Goal: Task Accomplishment & Management: Manage account settings

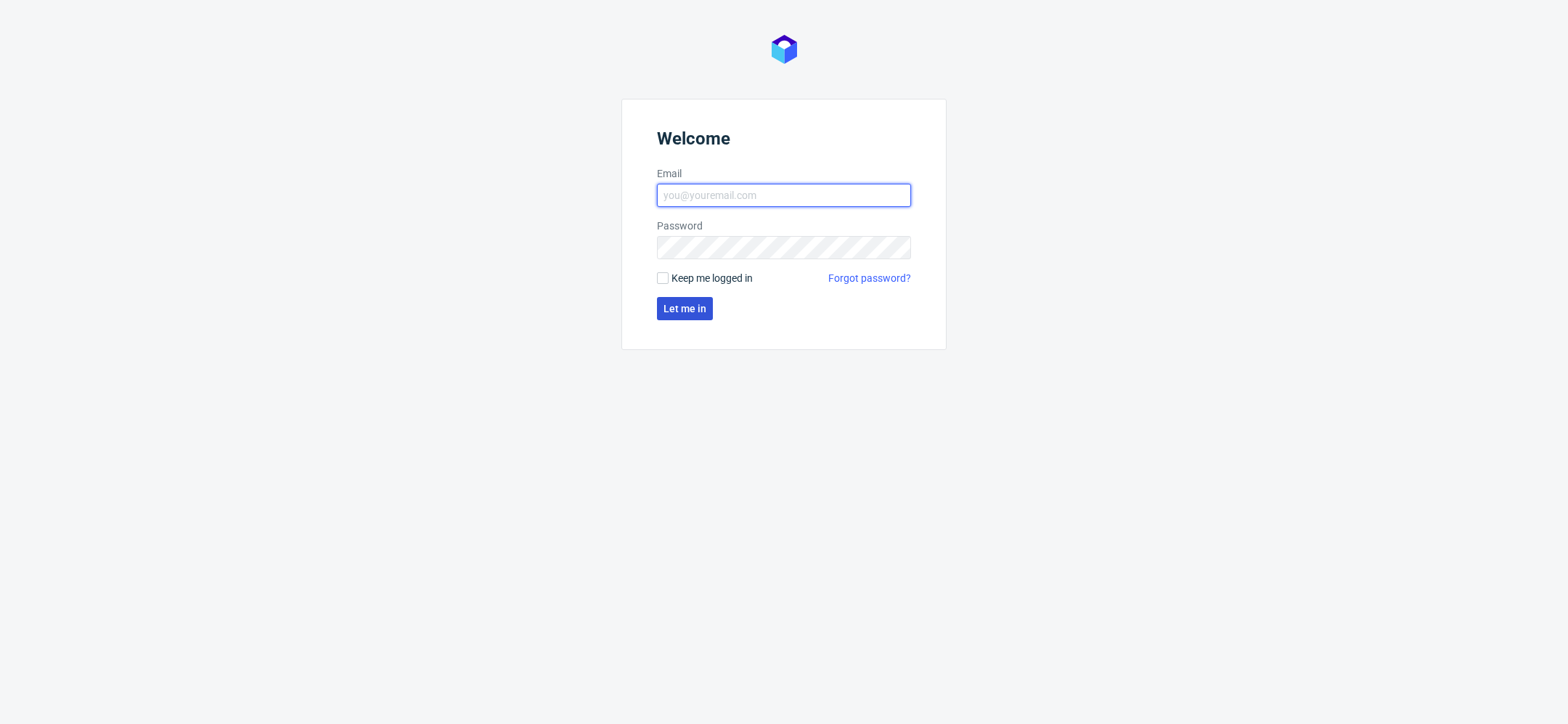
type input "[EMAIL_ADDRESS][DOMAIN_NAME]"
click at [678, 318] on button "Let me in" at bounding box center [684, 309] width 56 height 24
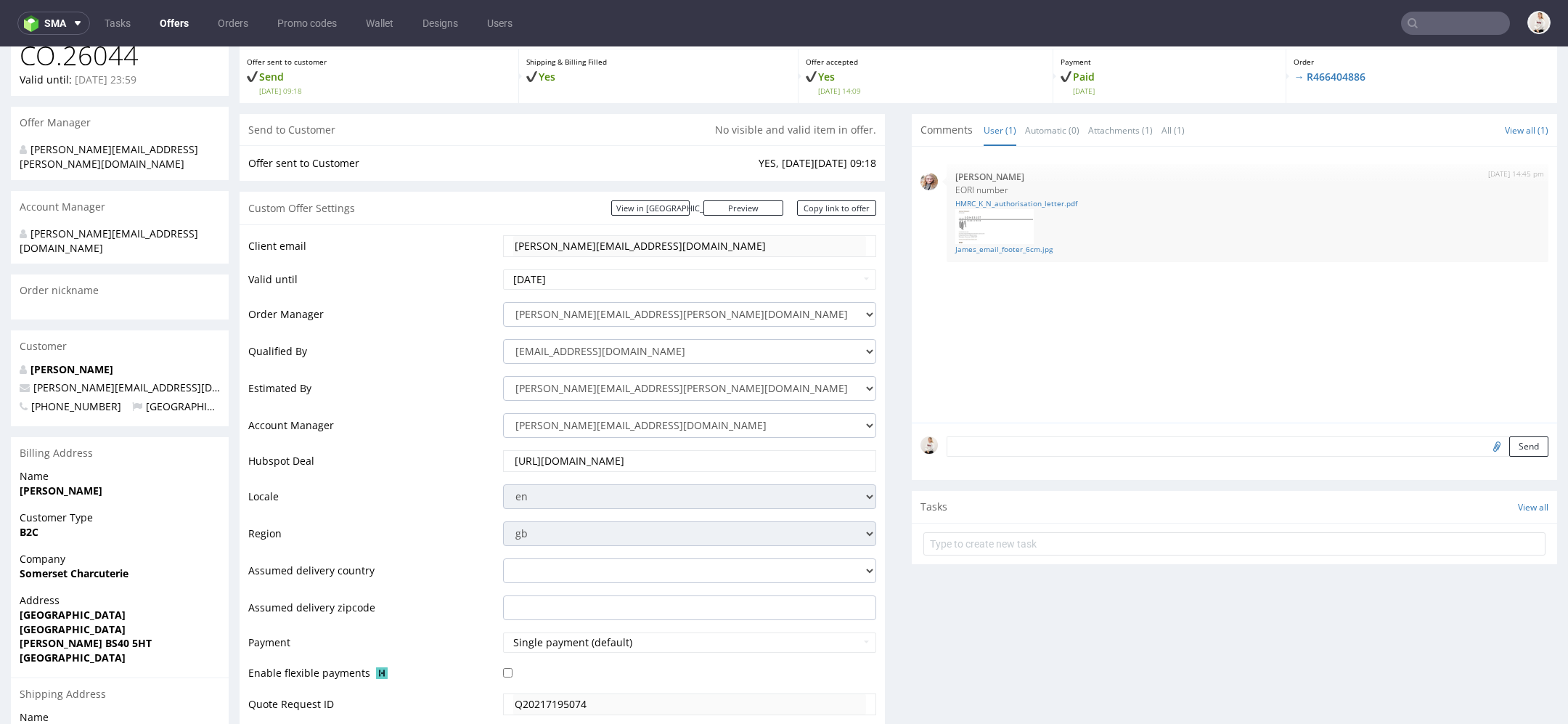
scroll to position [902, 0]
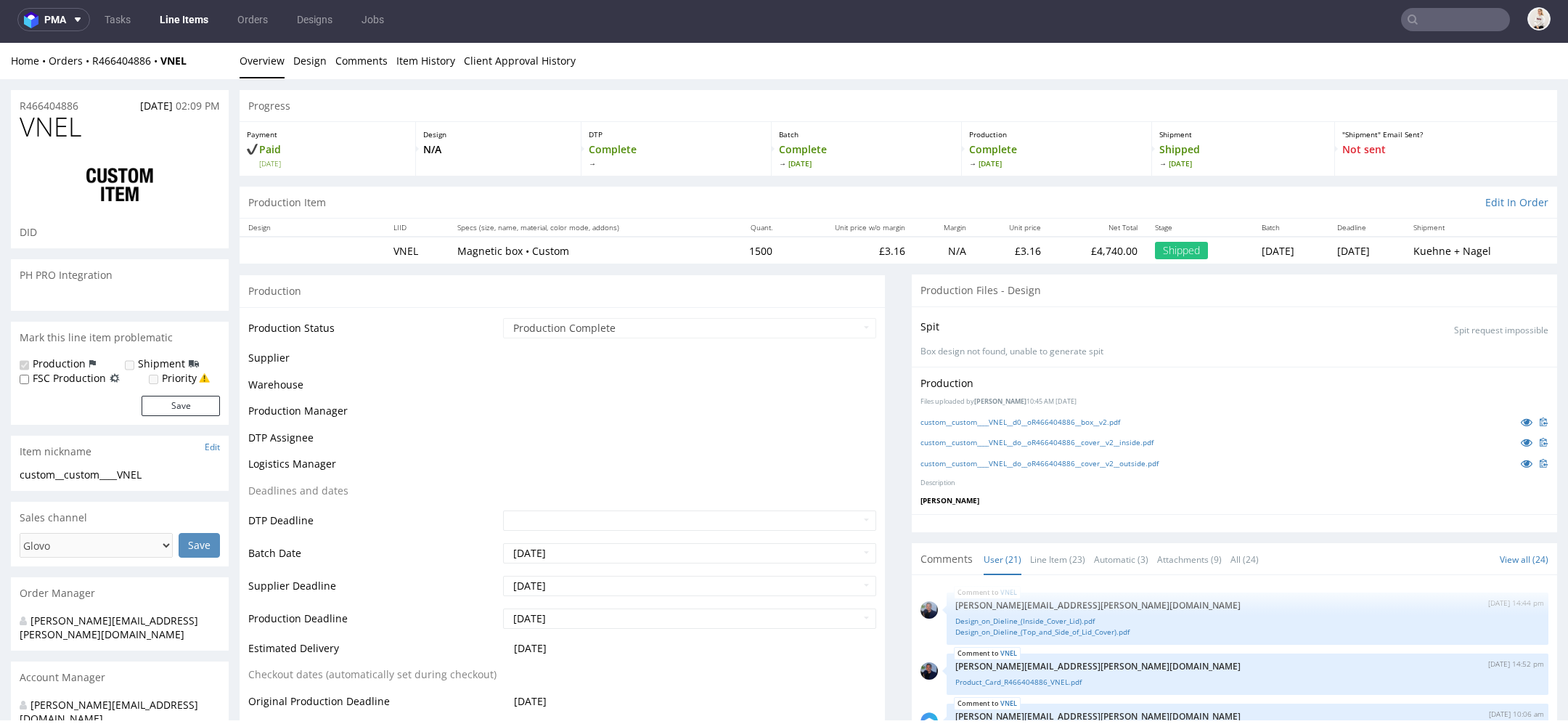
scroll to position [1015, 0]
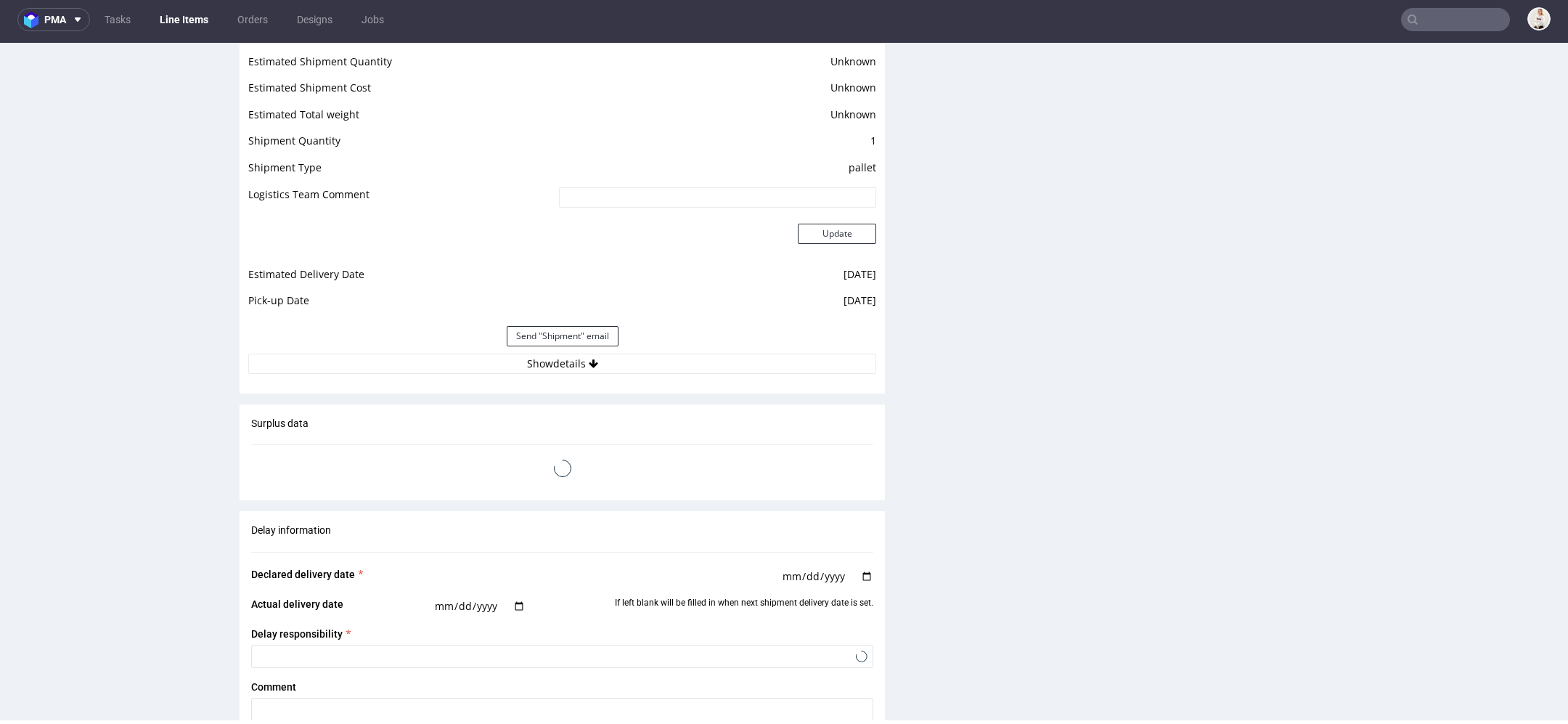
select select "done"
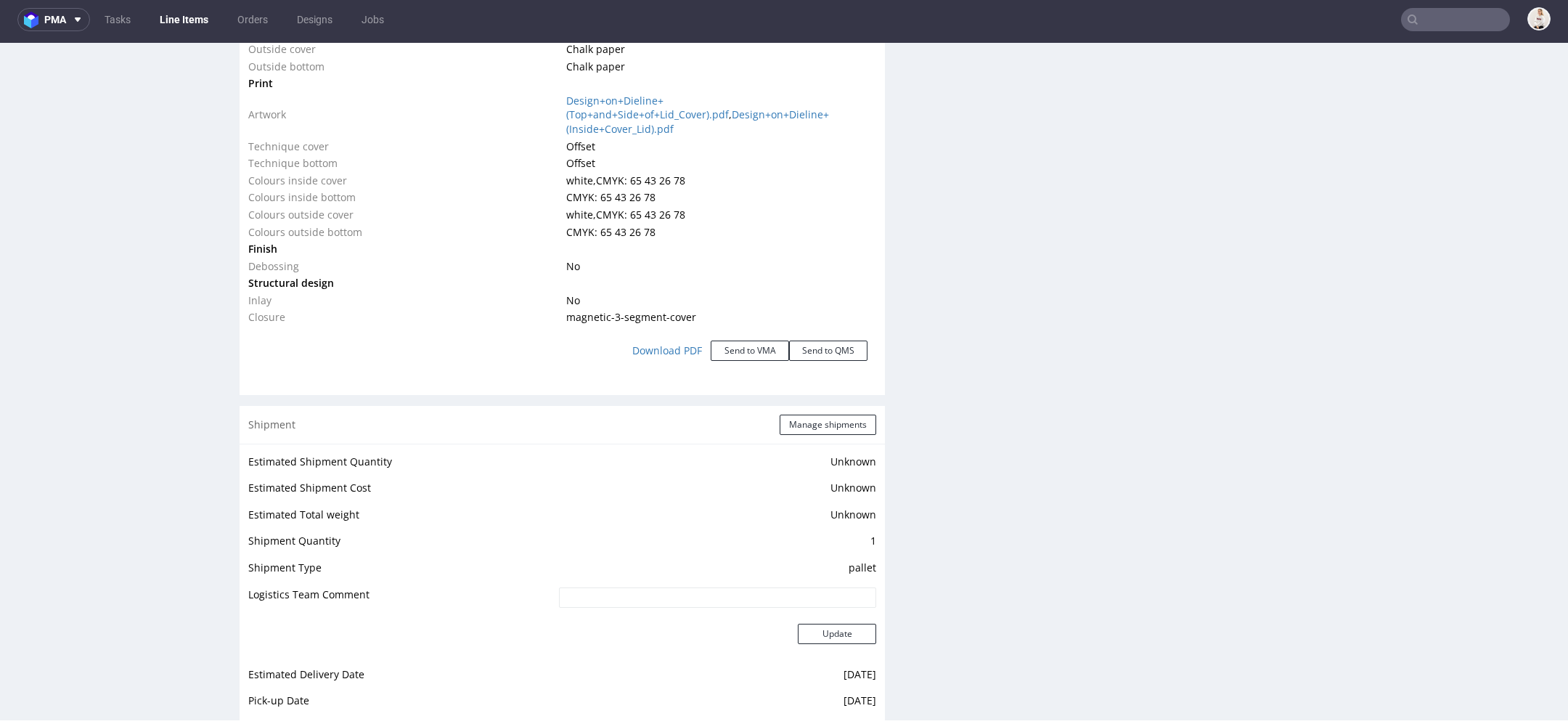
scroll to position [1641, 0]
click at [731, 340] on button "Send to VMA" at bounding box center [749, 349] width 79 height 20
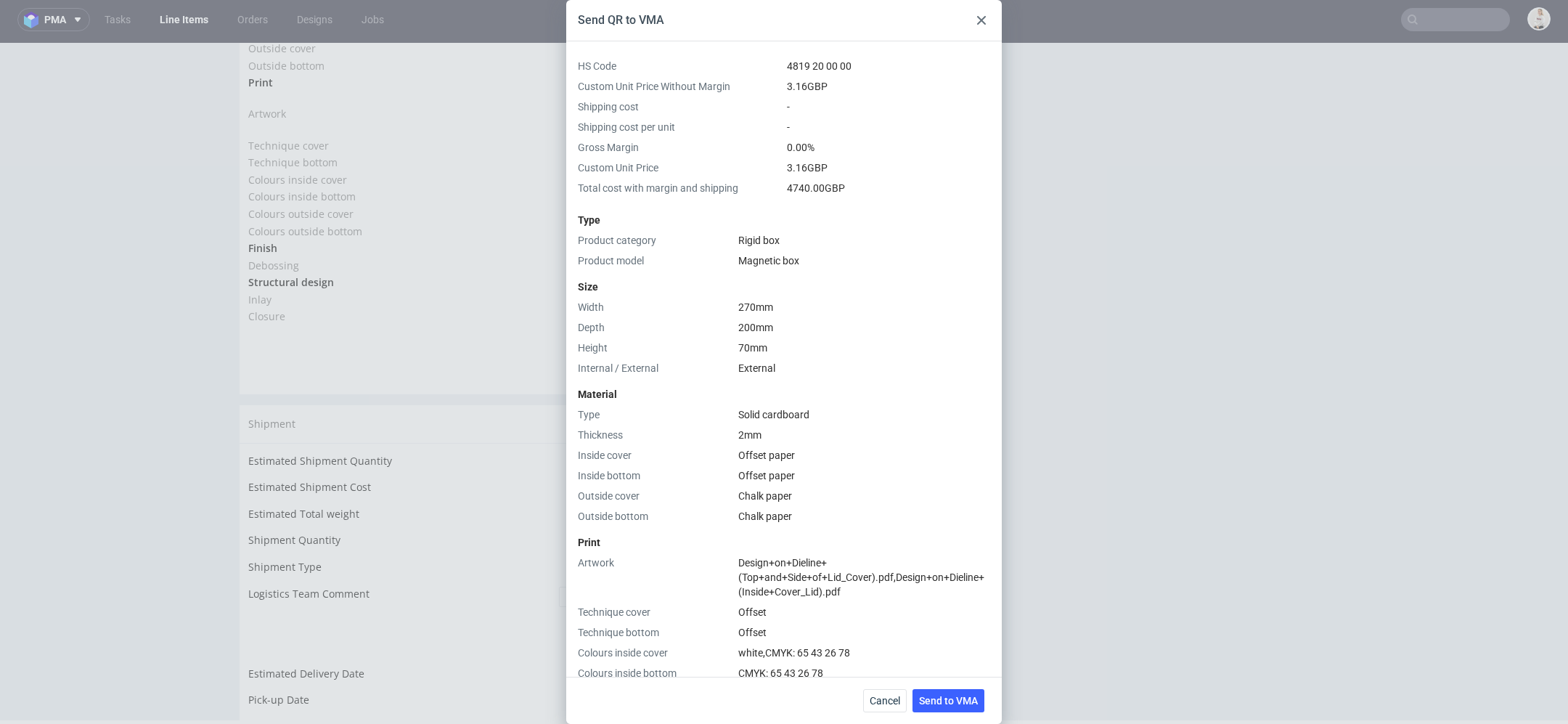
scroll to position [406, 0]
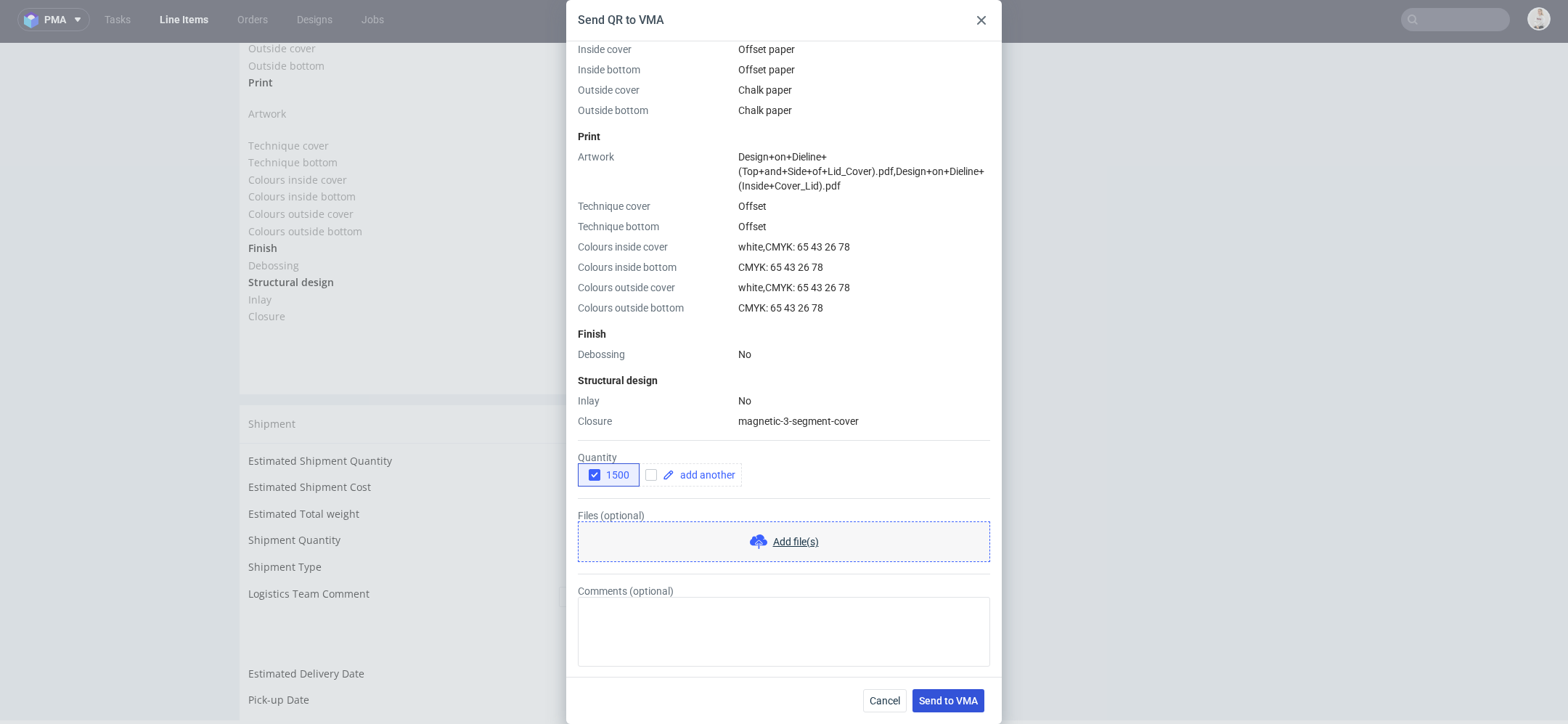
click at [955, 697] on span "Send to VMA" at bounding box center [948, 700] width 59 height 10
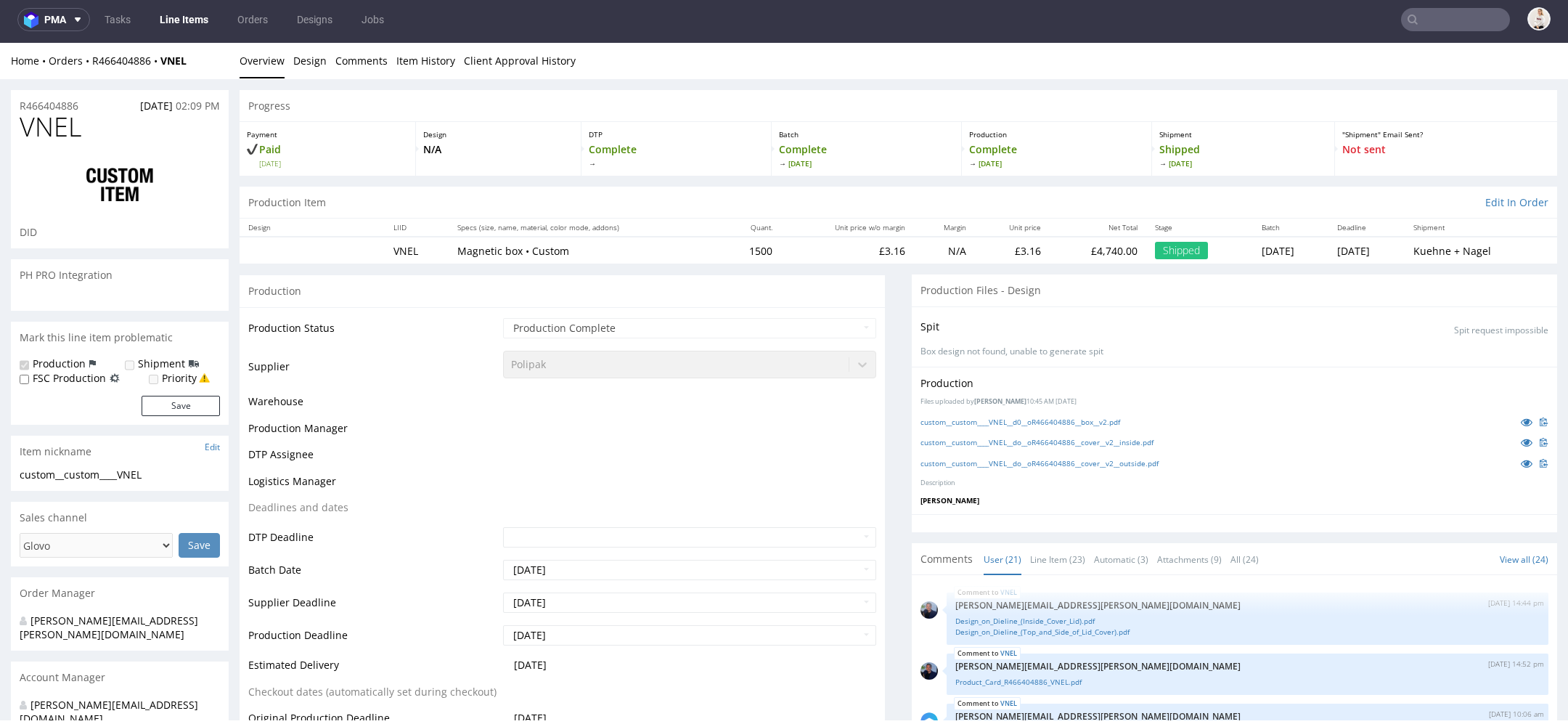
select select "in_progress"
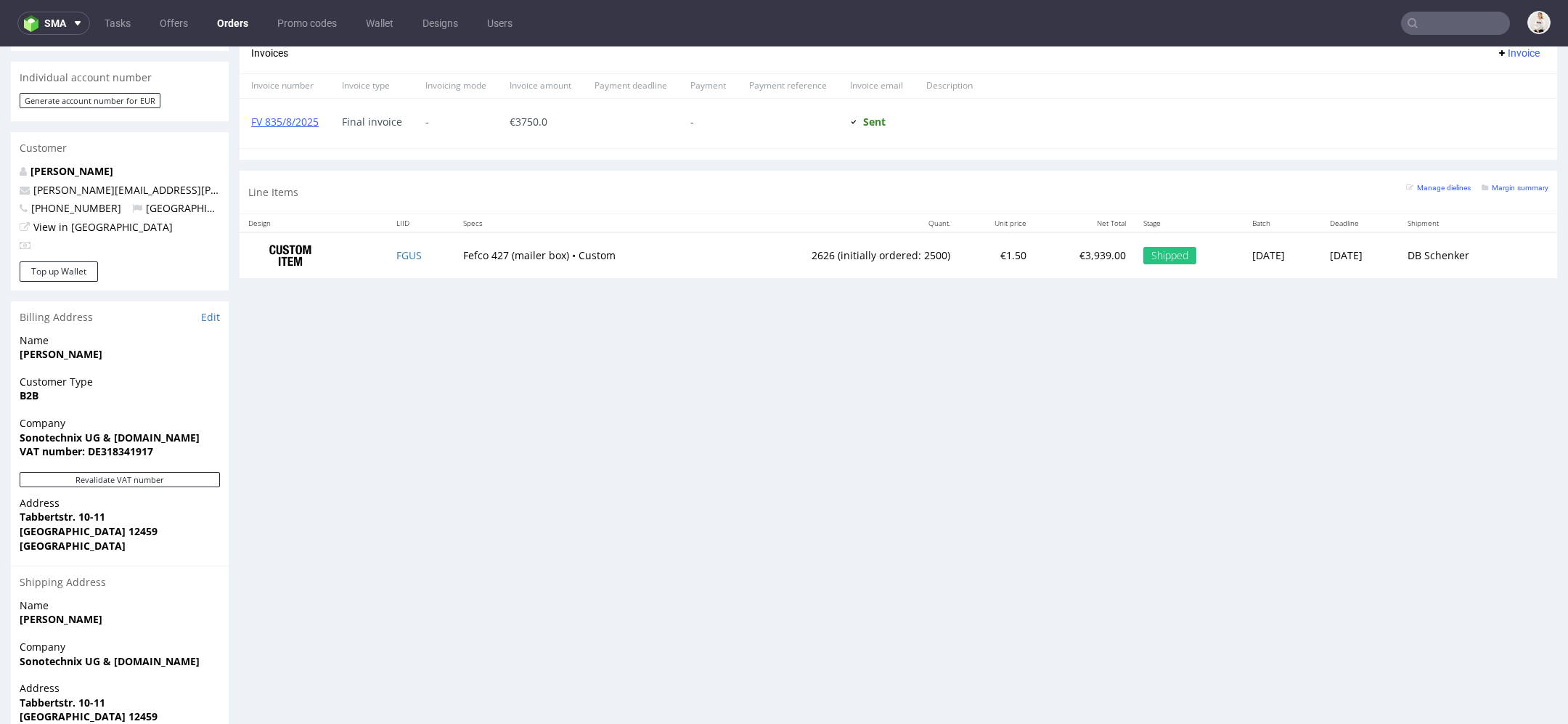
scroll to position [729, 0]
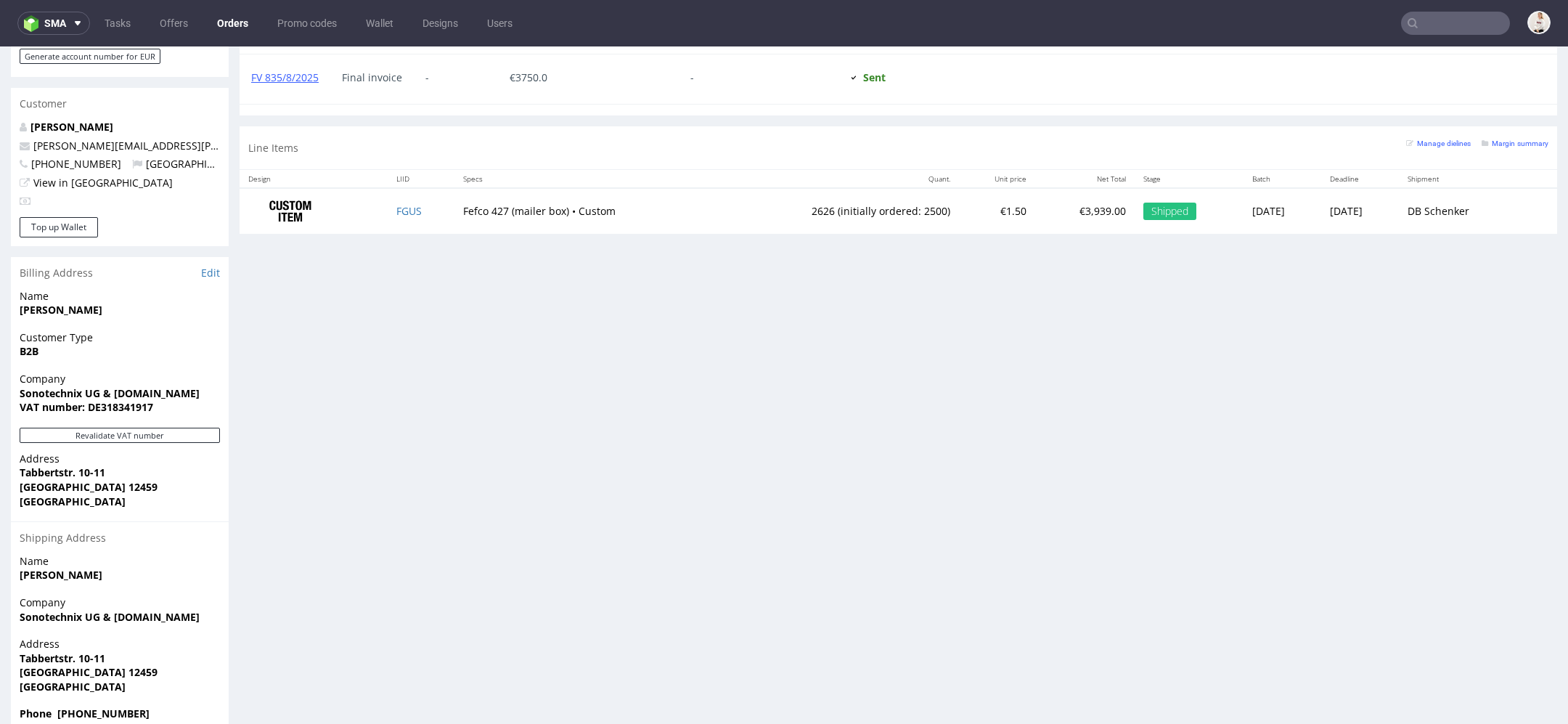
click at [165, 706] on span "Phone +4915128122656" at bounding box center [120, 713] width 201 height 14
drag, startPoint x: 79, startPoint y: 661, endPoint x: 9, endPoint y: 617, distance: 82.7
click at [9, 617] on div "Order via Offer R888523667 25.07.2025 12:42 PM Mark this order as problematic I…" at bounding box center [784, 49] width 1568 height 1391
copy p "Address Tabbertstr. 10-11 Berlin 12459 Germany"
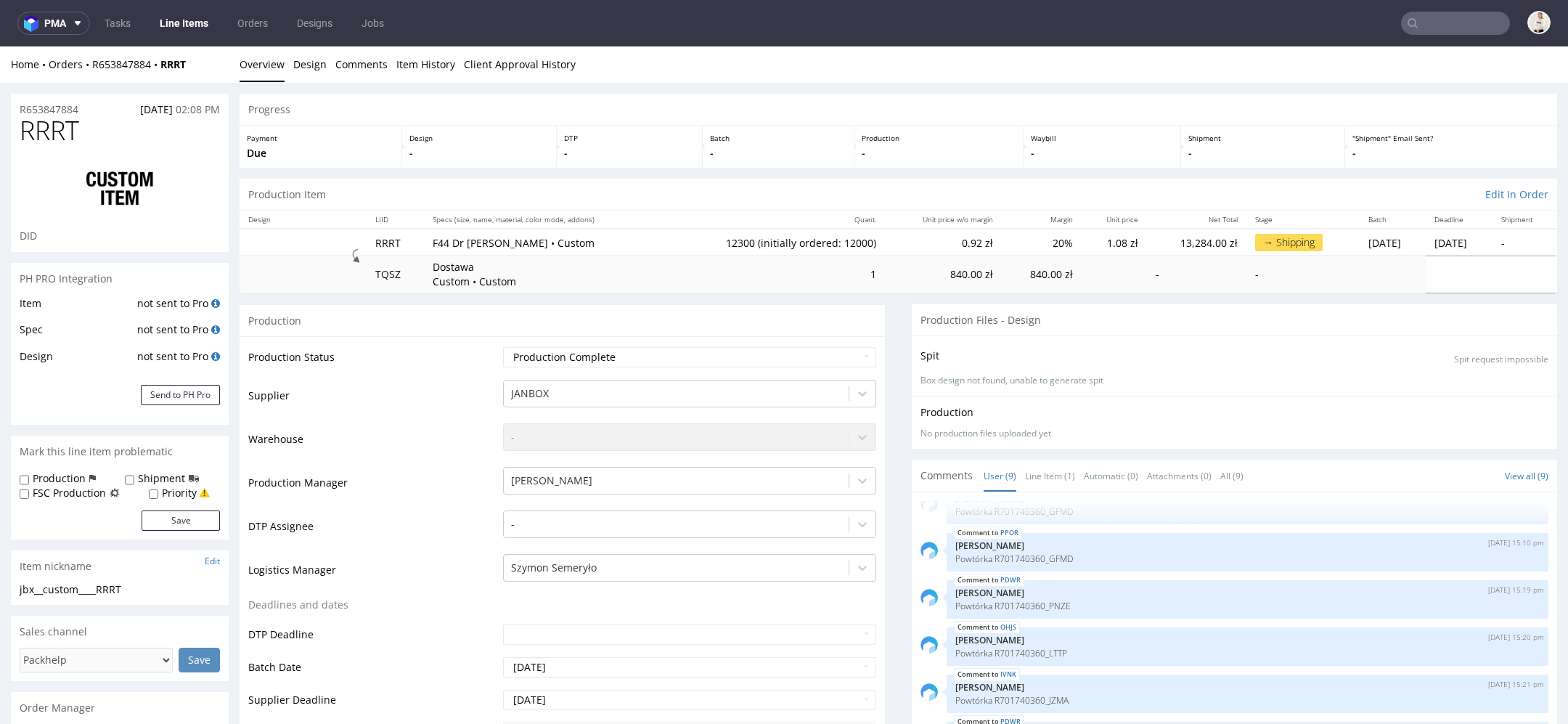
click at [1255, 237] on div "→ Shipping" at bounding box center [1288, 242] width 67 height 17
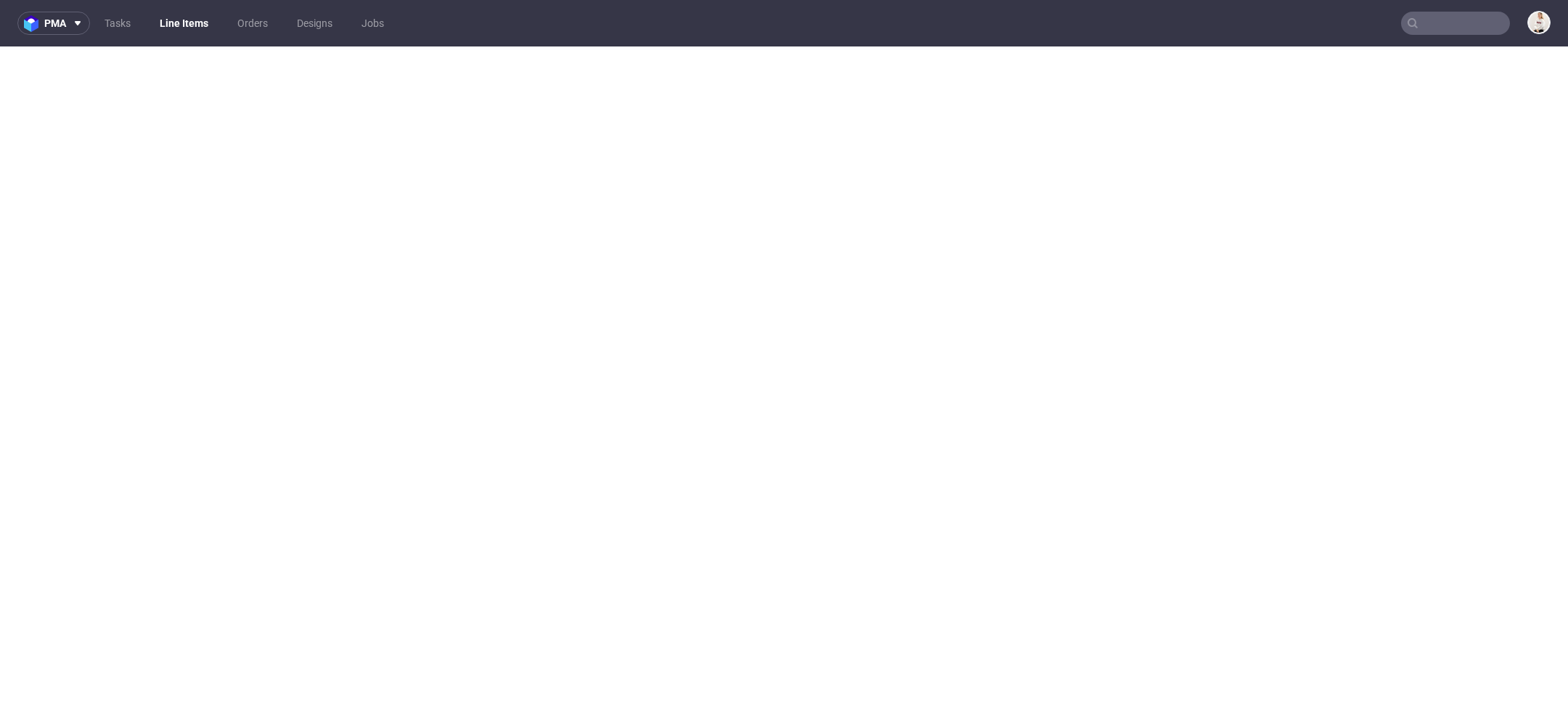
select select "in_progress"
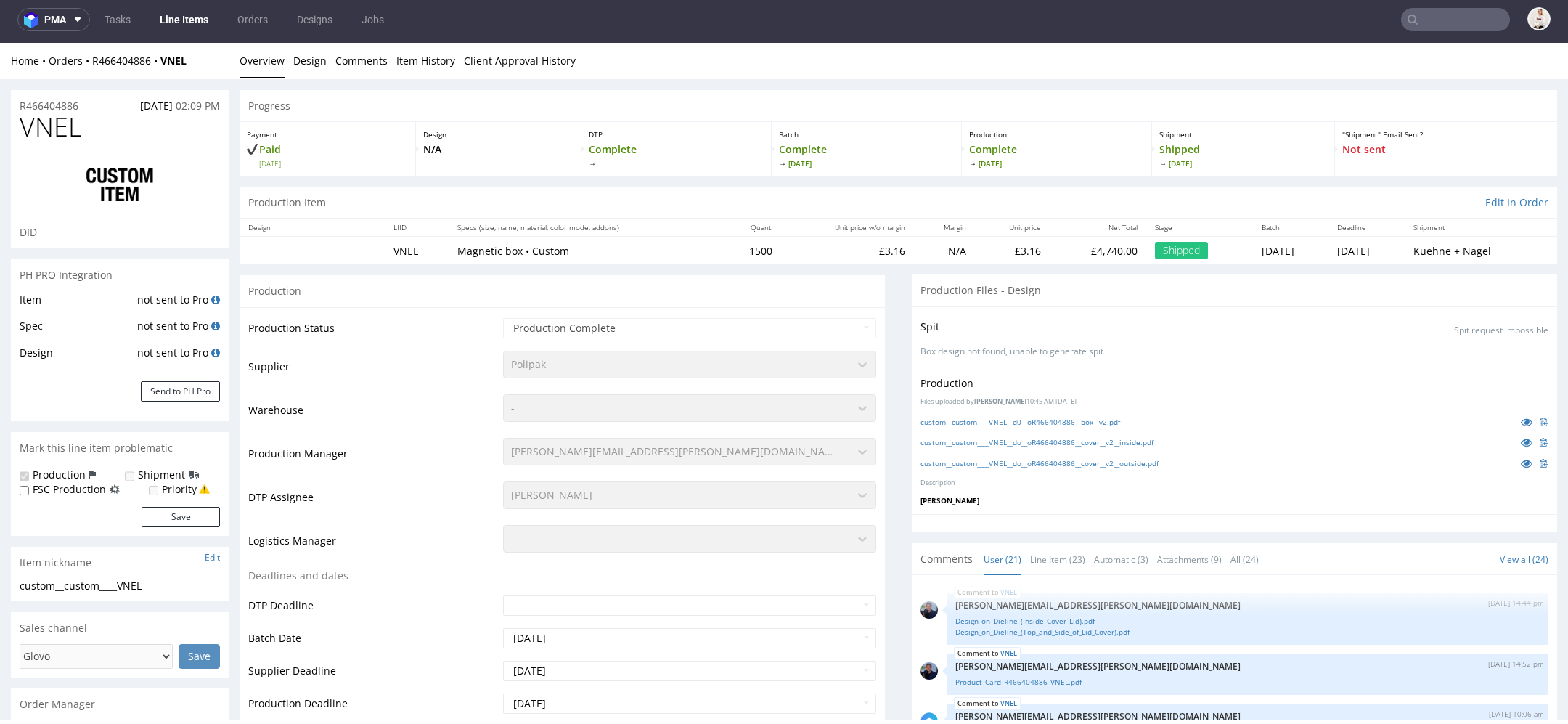
scroll to position [1015, 0]
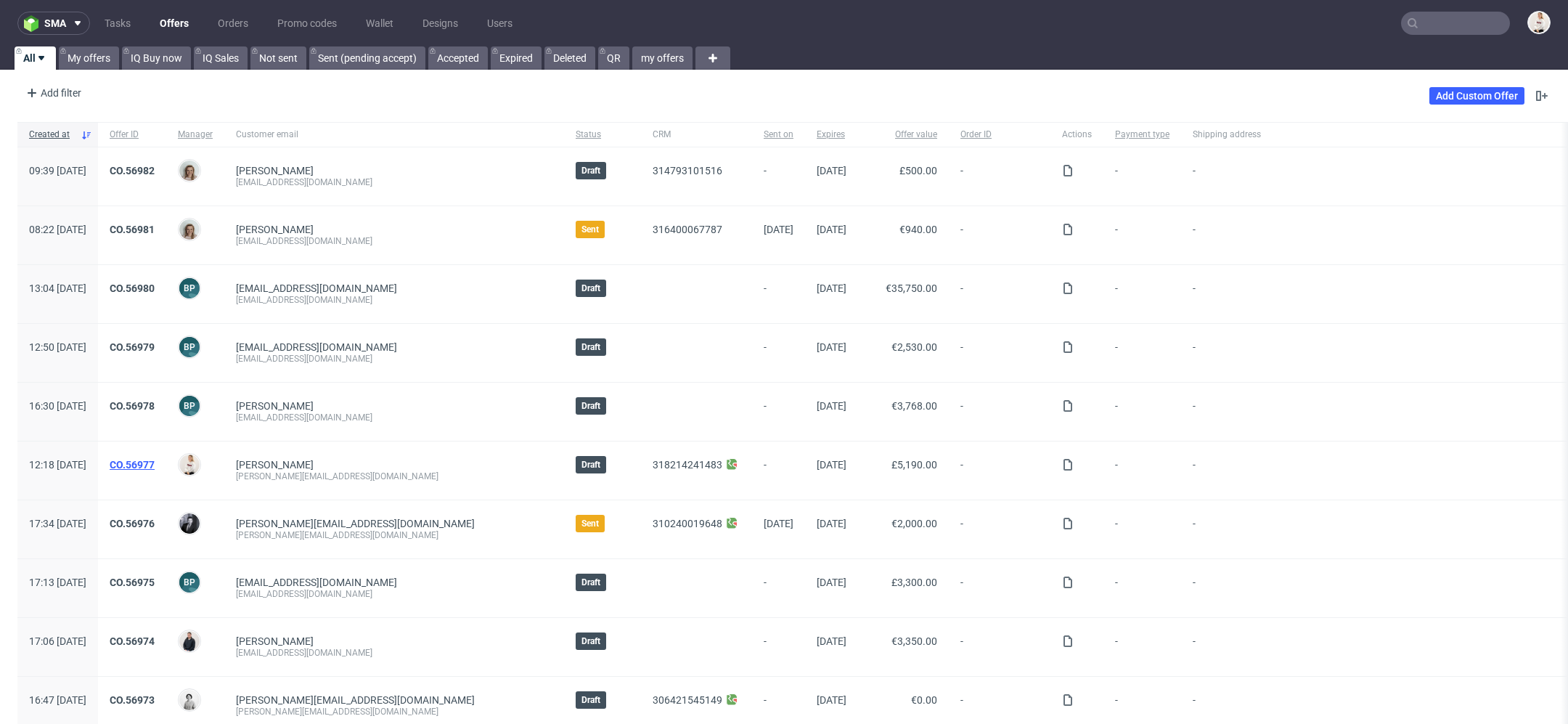
click at [154, 463] on link "CO.56977" at bounding box center [132, 465] width 45 height 11
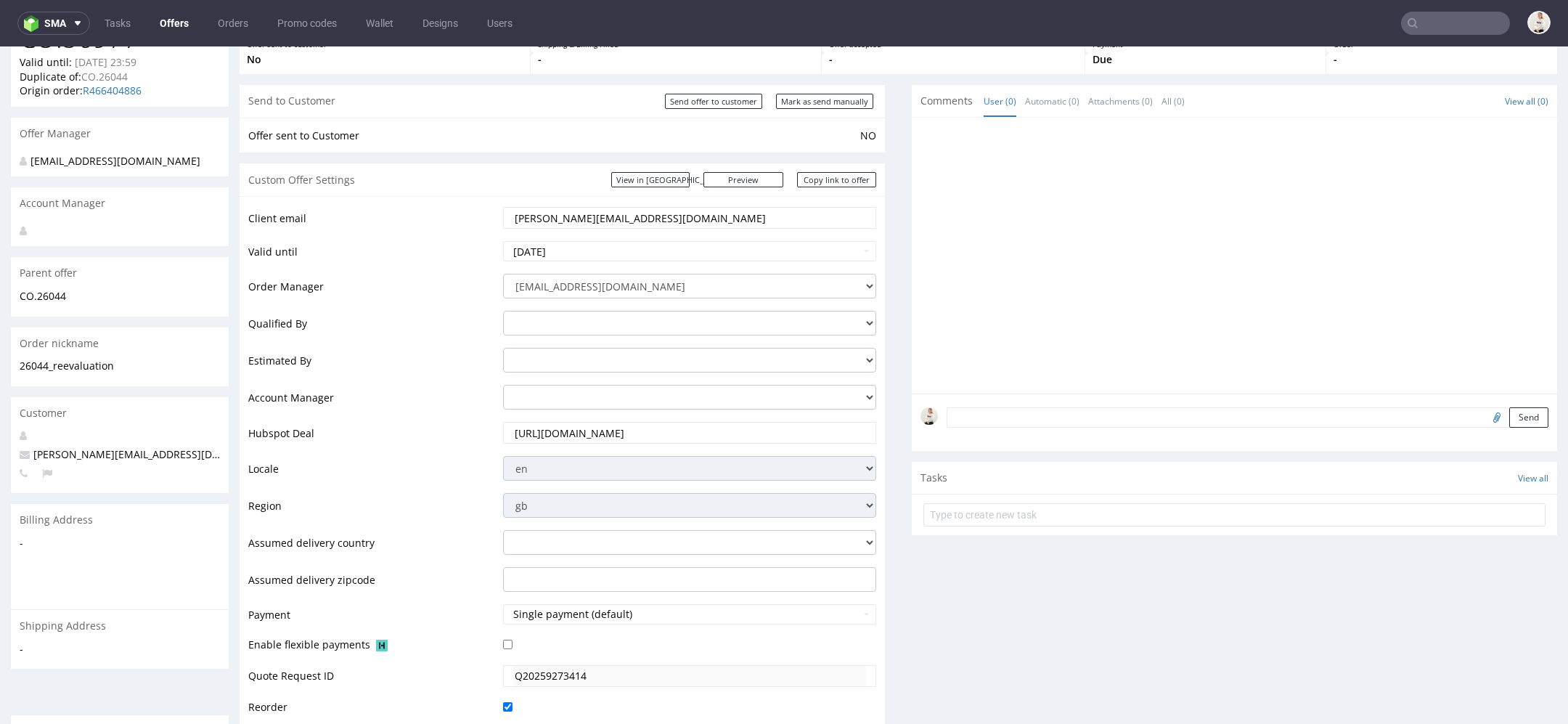
click at [731, 491] on td "eu gb de pl fr it es" at bounding box center [688, 509] width 377 height 37
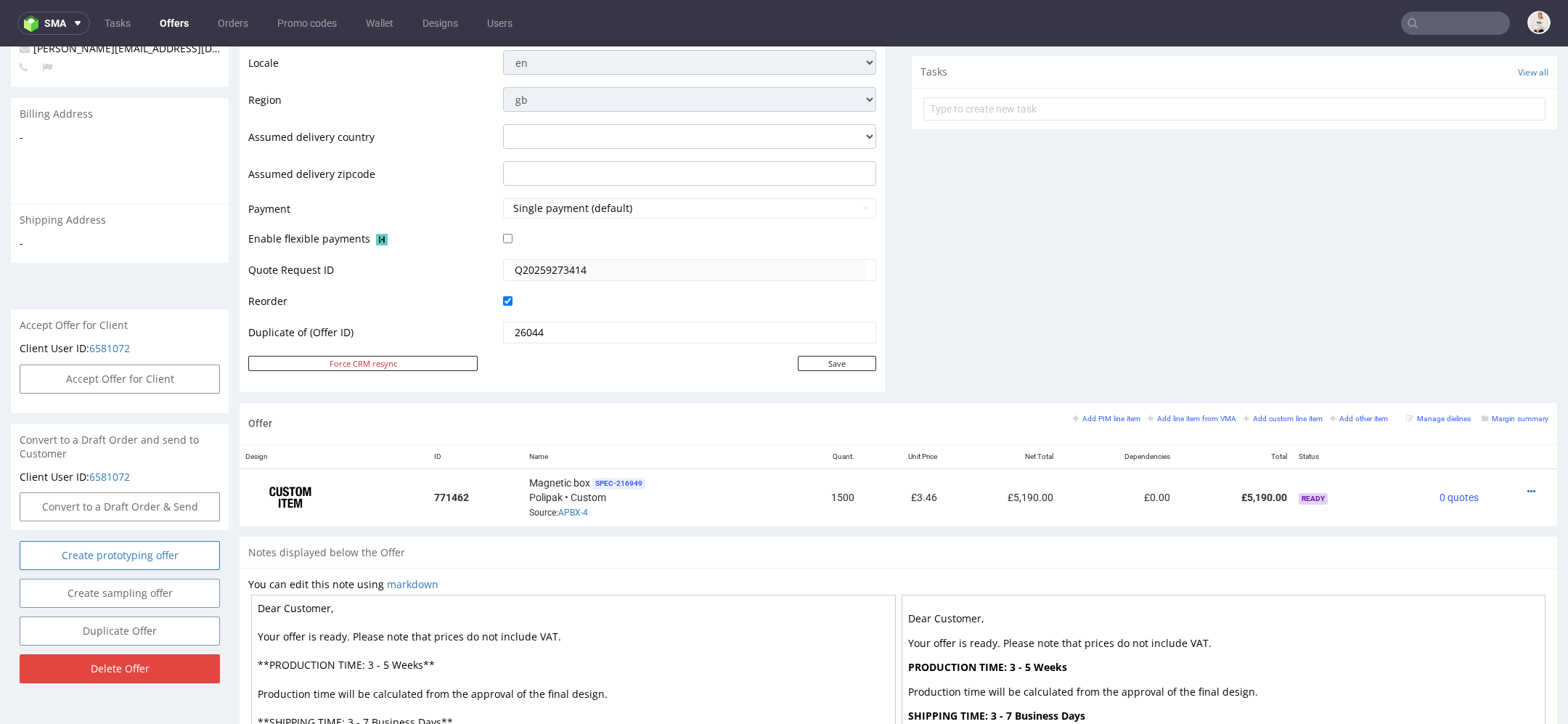
scroll to position [527, 0]
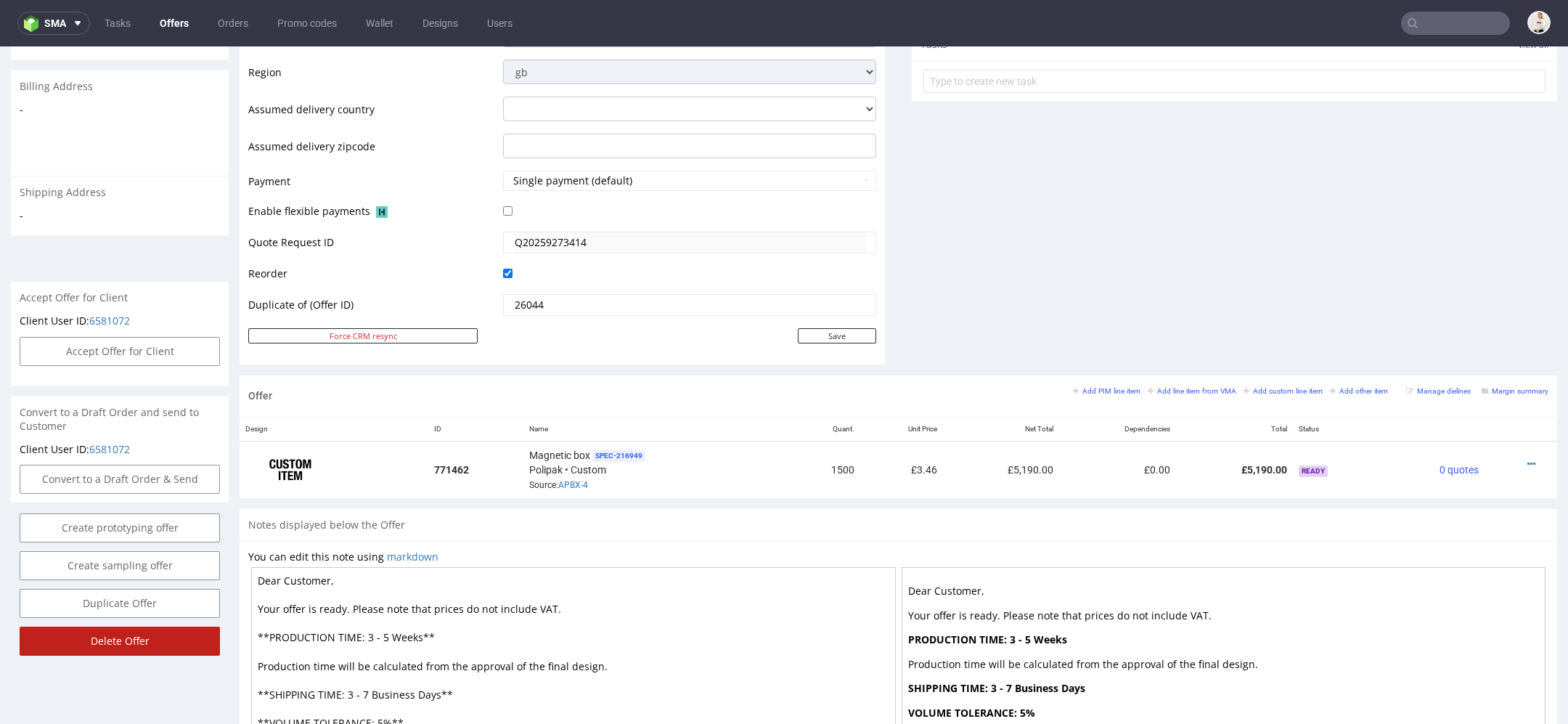
click at [130, 639] on input "Delete Offer" at bounding box center [120, 641] width 201 height 29
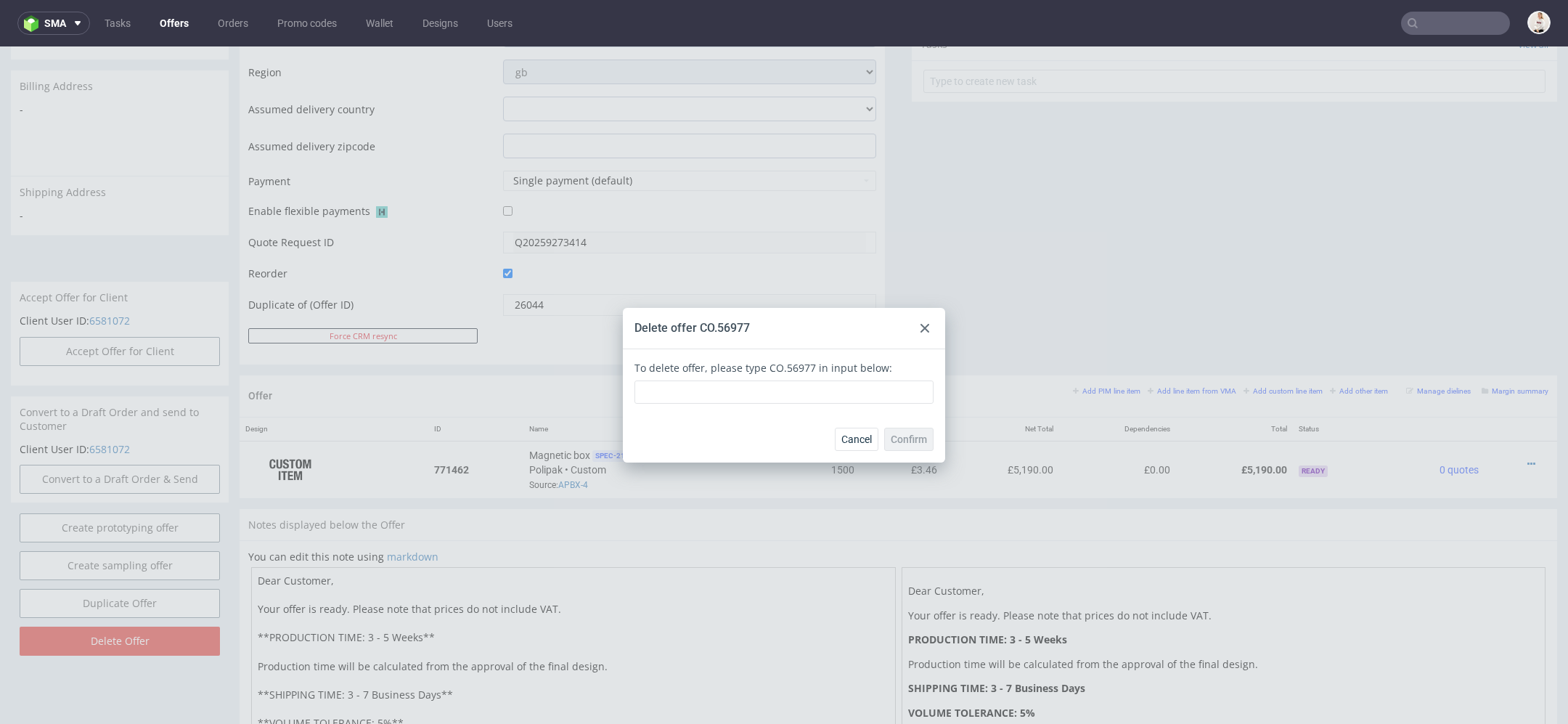
click at [774, 365] on div "To delete offer, please type CO.56977 in input below:" at bounding box center [784, 382] width 299 height 44
click at [802, 367] on div "To delete offer, please type CO.56977 in input below:" at bounding box center [784, 382] width 299 height 44
drag, startPoint x: 801, startPoint y: 368, endPoint x: 754, endPoint y: 370, distance: 47.0
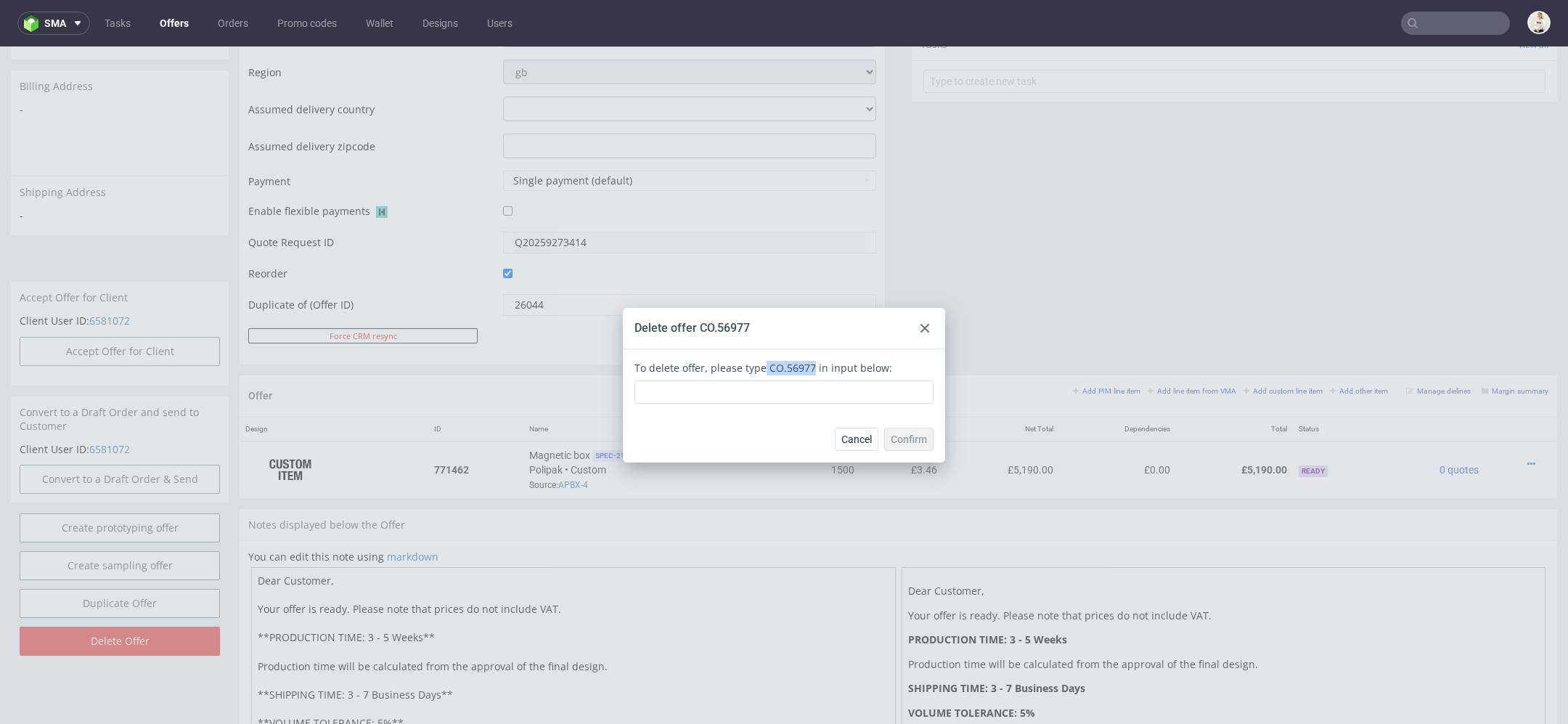
click at [754, 369] on div "To delete offer, please type CO.56977 in input below:" at bounding box center [784, 382] width 299 height 44
copy div "CO.56977"
click at [802, 405] on div "To delete offer, please type CO.56977 in input below:" at bounding box center [784, 382] width 323 height 67
click at [792, 397] on input "text" at bounding box center [784, 392] width 299 height 24
paste input "CO.56977"
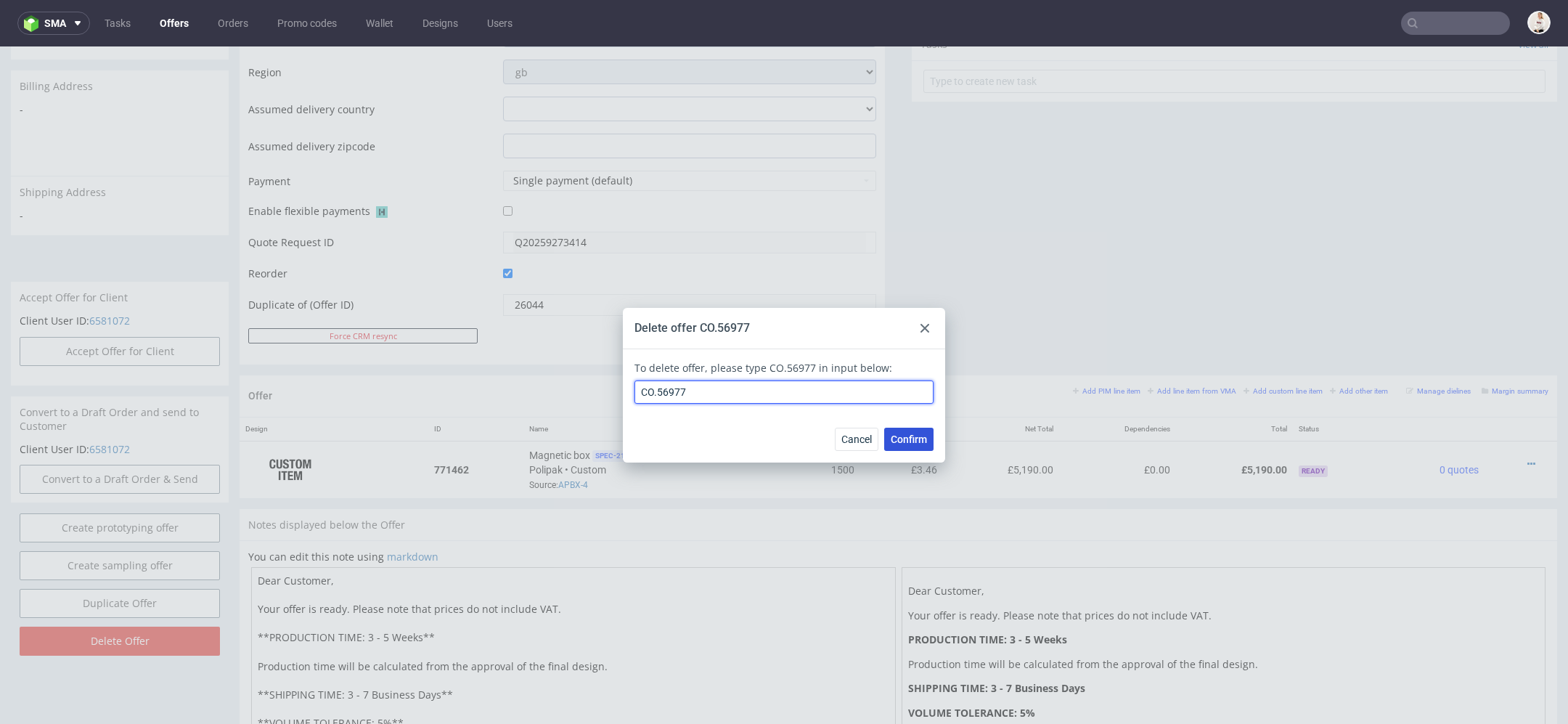
type input "CO.56977"
click at [910, 441] on span "Confirm" at bounding box center [908, 439] width 36 height 10
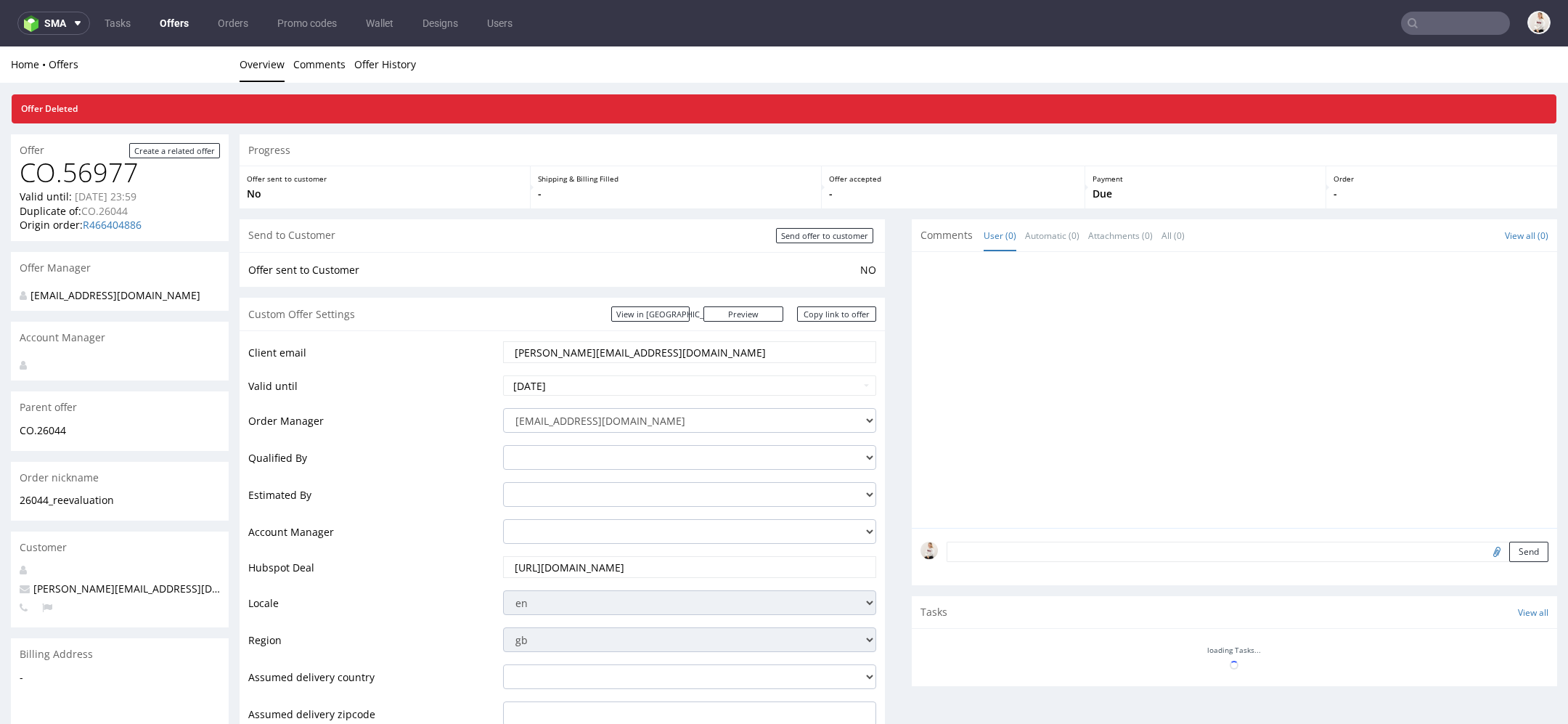
scroll to position [0, 0]
click at [168, 20] on link "Offers" at bounding box center [174, 23] width 46 height 24
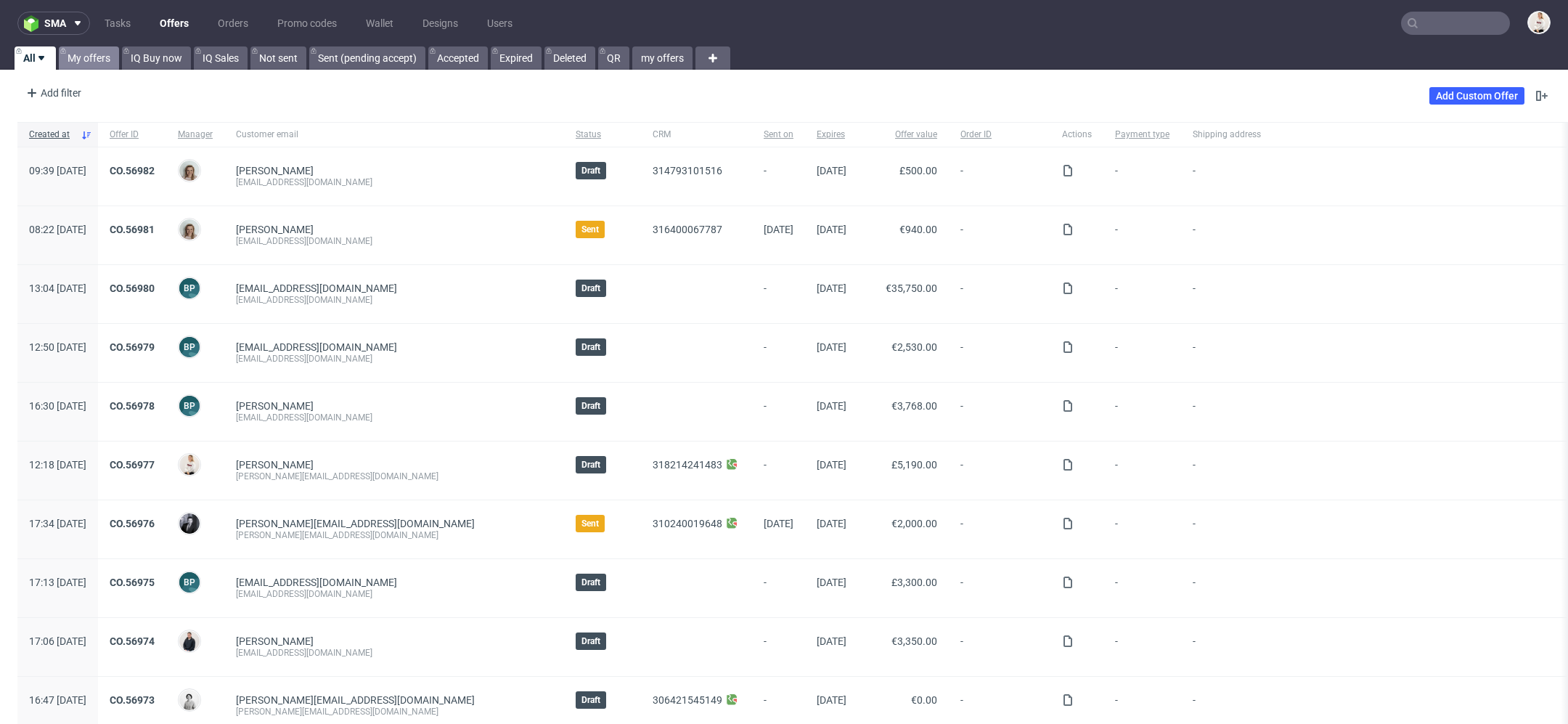
click at [89, 63] on link "My offers" at bounding box center [89, 58] width 61 height 24
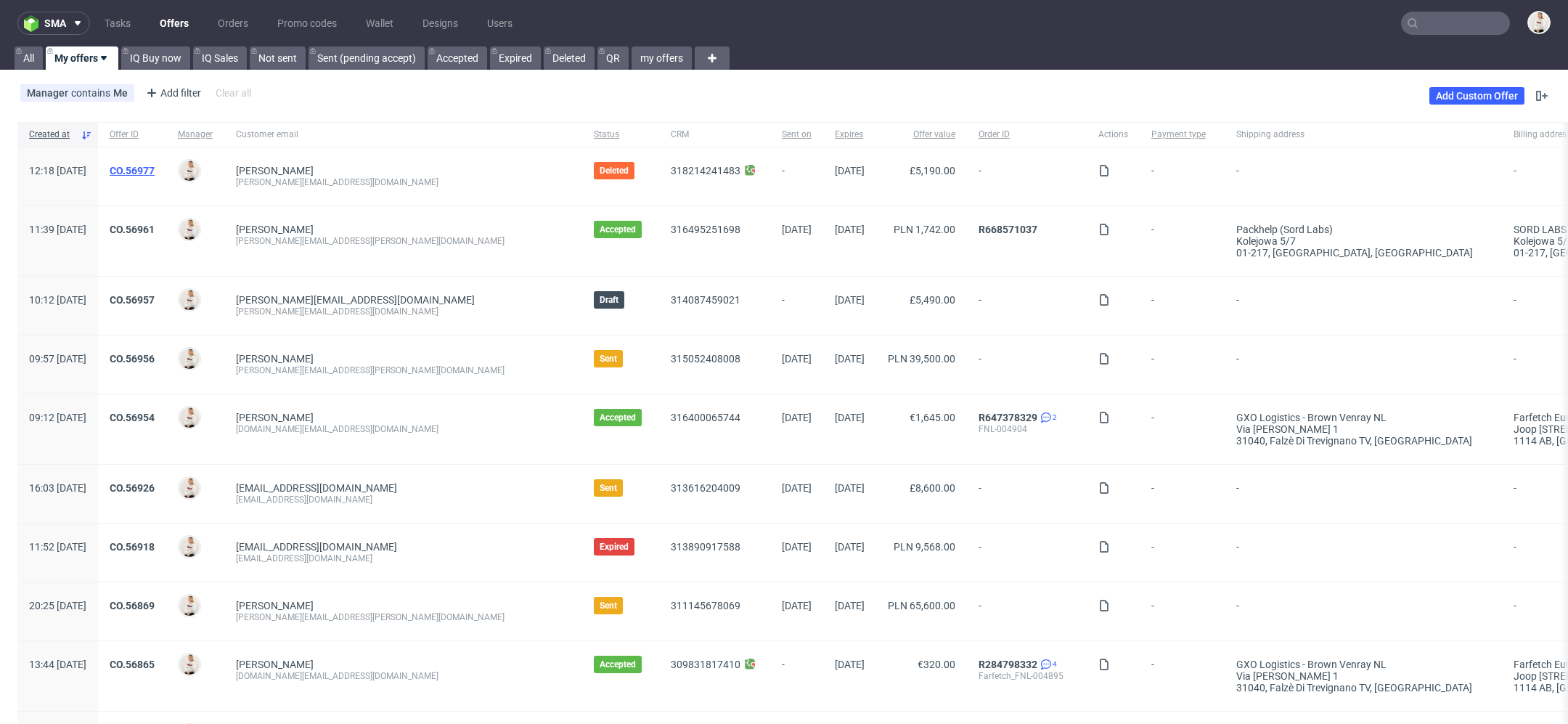
click at [154, 168] on link "CO.56977" at bounding box center [132, 170] width 45 height 11
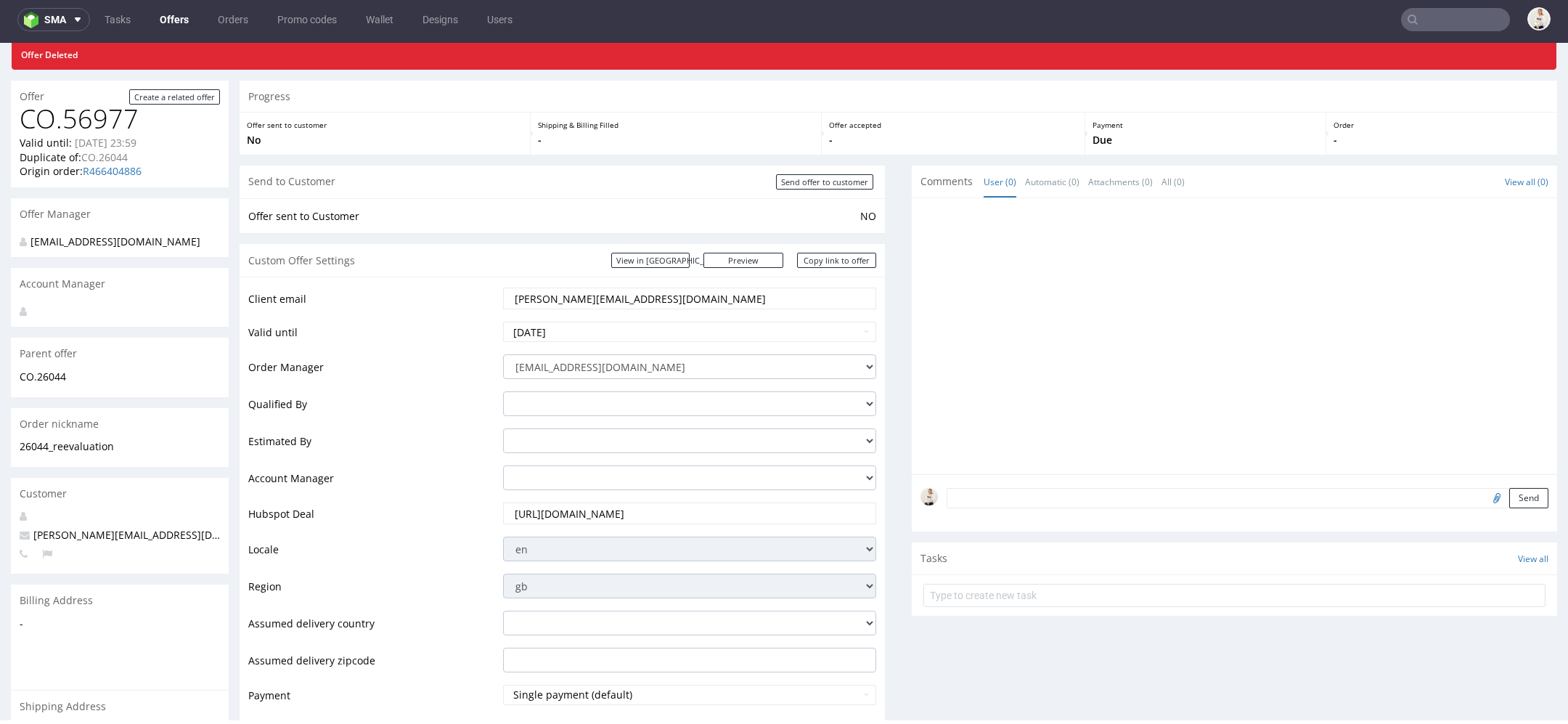
scroll to position [64, 0]
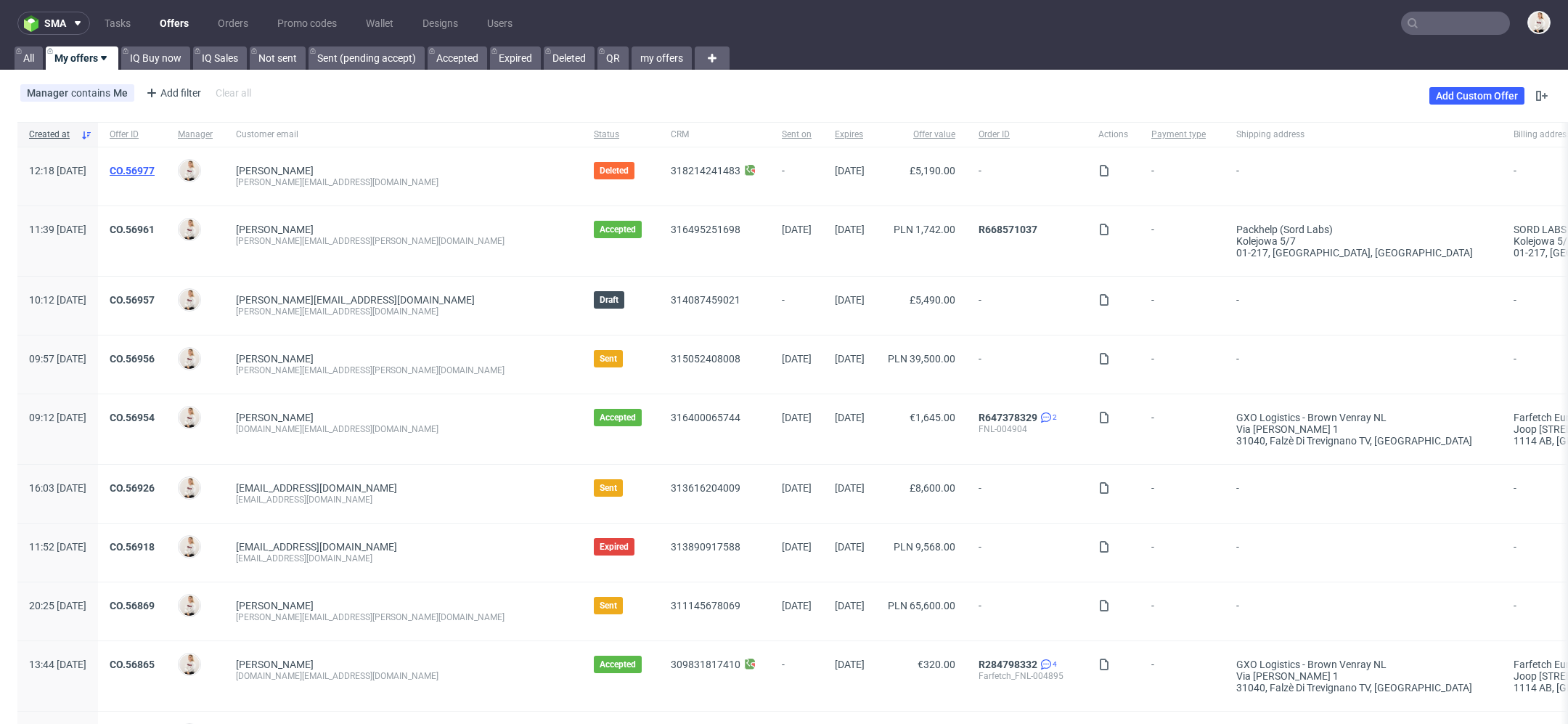
click at [154, 173] on link "CO.56977" at bounding box center [132, 170] width 45 height 11
click at [154, 297] on link "CO.56957" at bounding box center [132, 300] width 45 height 11
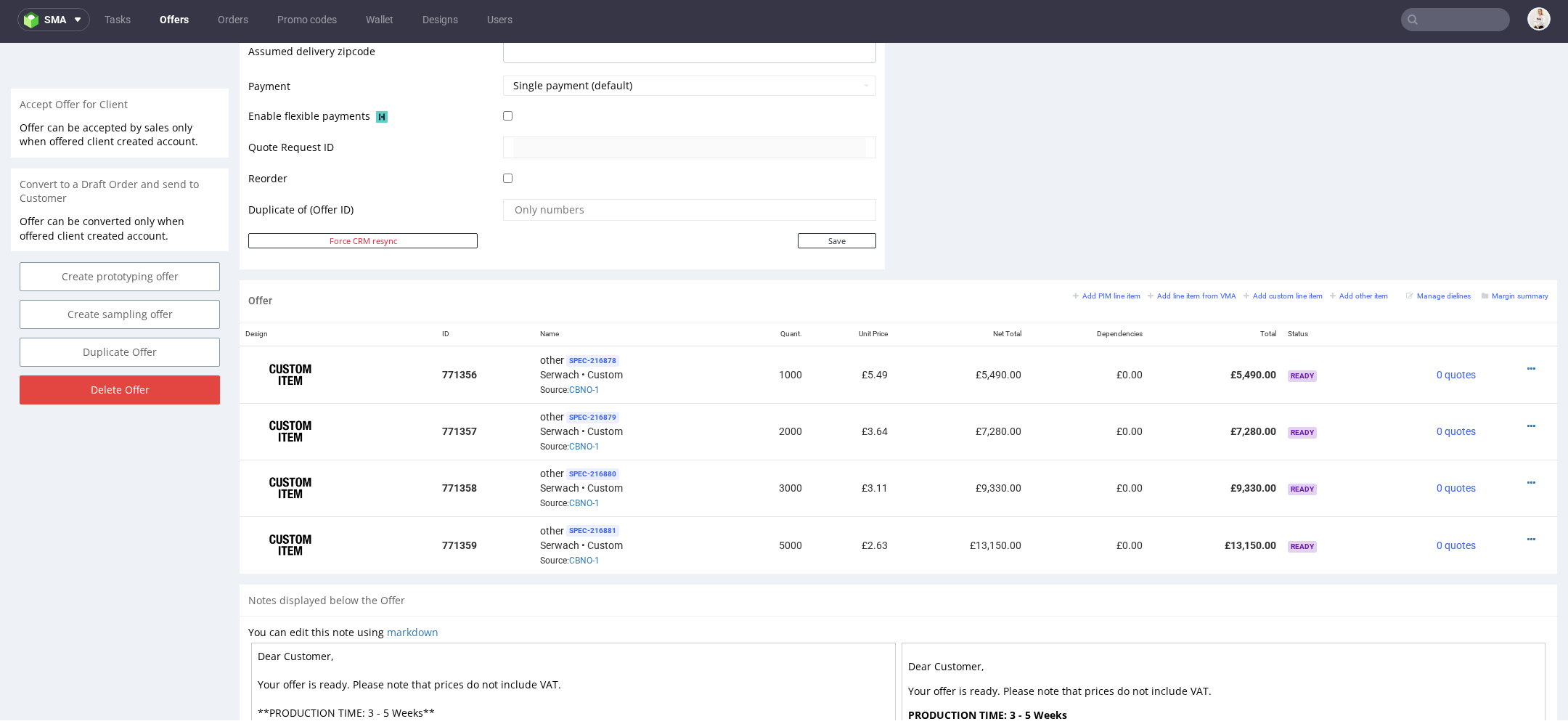
scroll to position [845, 0]
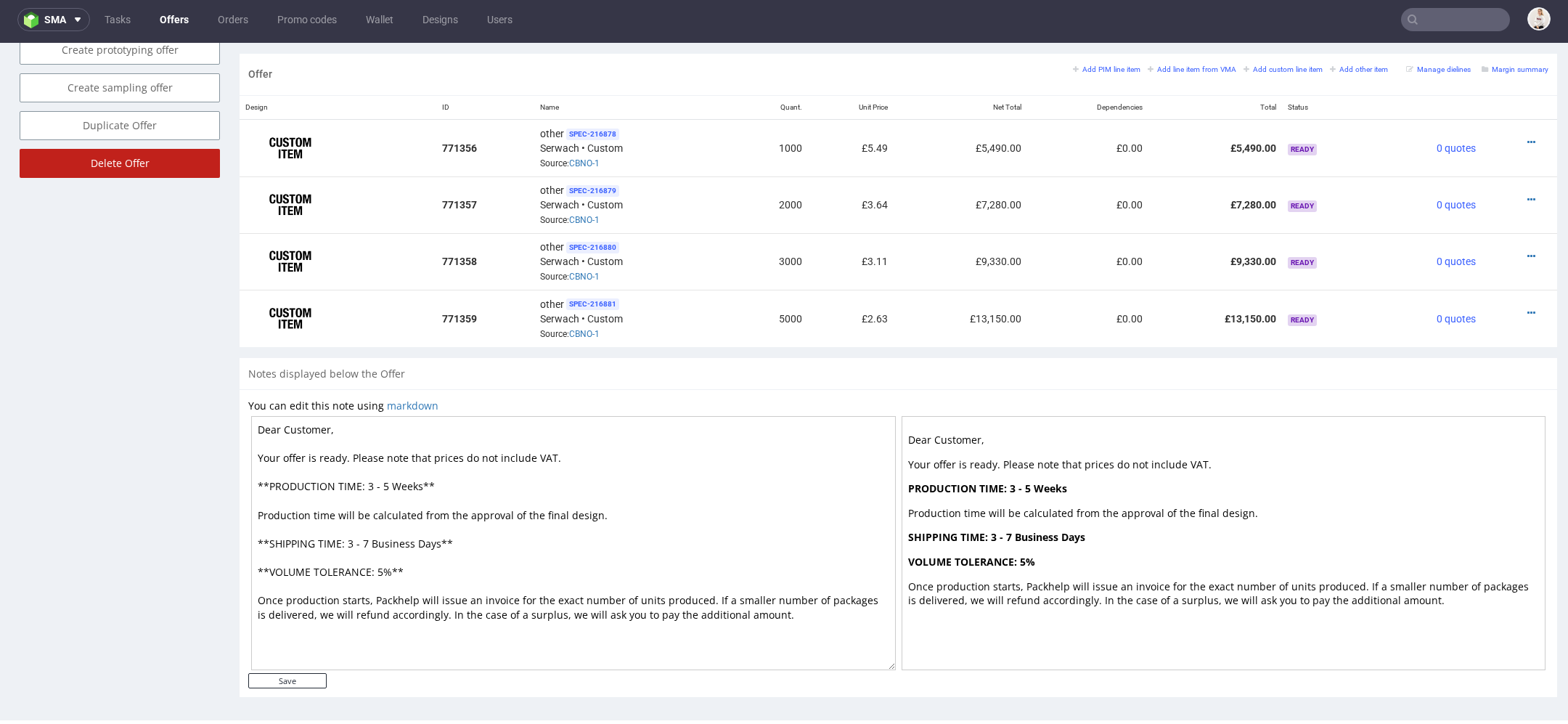
click at [147, 173] on input "Delete Offer" at bounding box center [120, 163] width 201 height 29
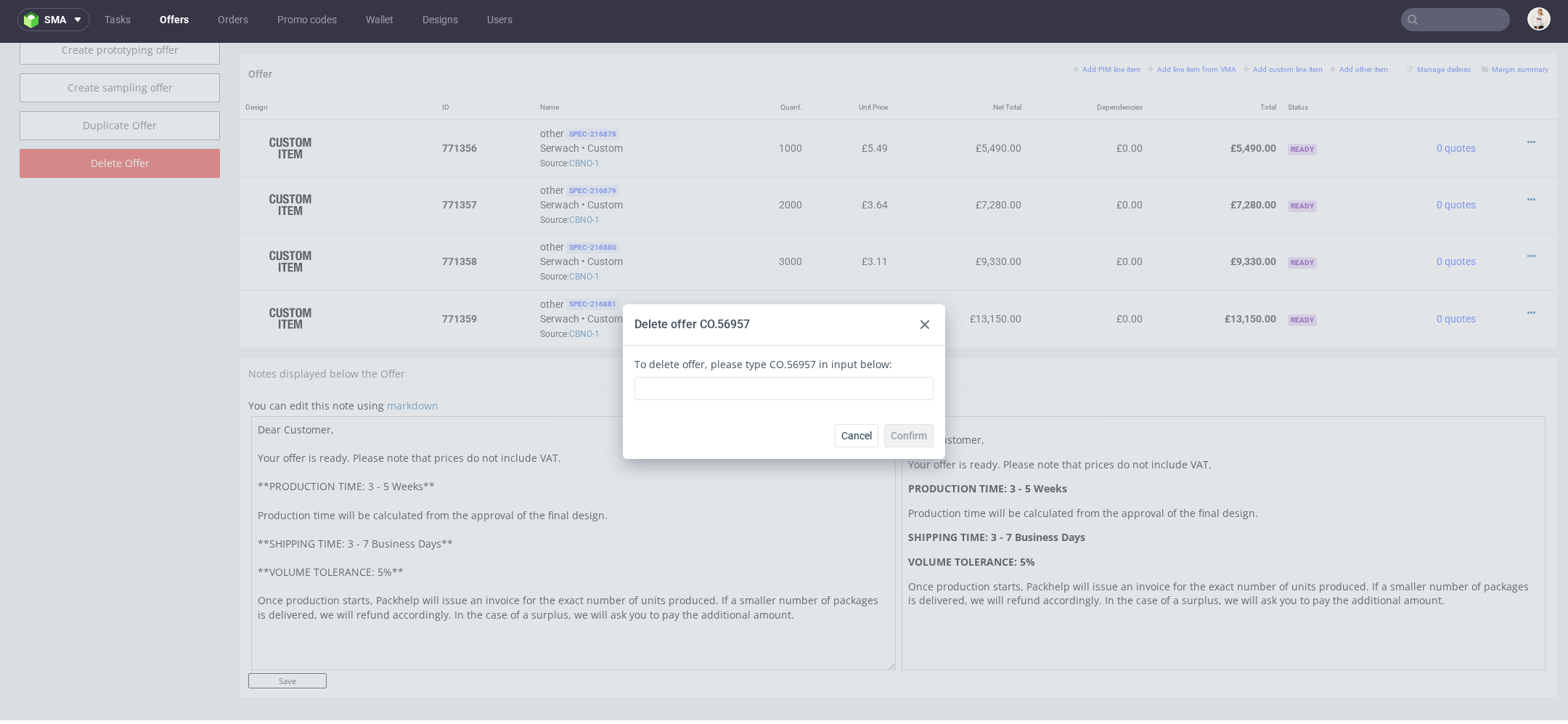
click at [774, 360] on div "To delete offer, please type CO.56957 in input below:" at bounding box center [784, 379] width 299 height 44
click at [789, 366] on div "To delete offer, please type CO.56957 in input below:" at bounding box center [784, 379] width 299 height 44
drag, startPoint x: 804, startPoint y: 365, endPoint x: 754, endPoint y: 366, distance: 50.0
click at [754, 366] on div "To delete offer, please type CO.56957 in input below:" at bounding box center [784, 379] width 299 height 44
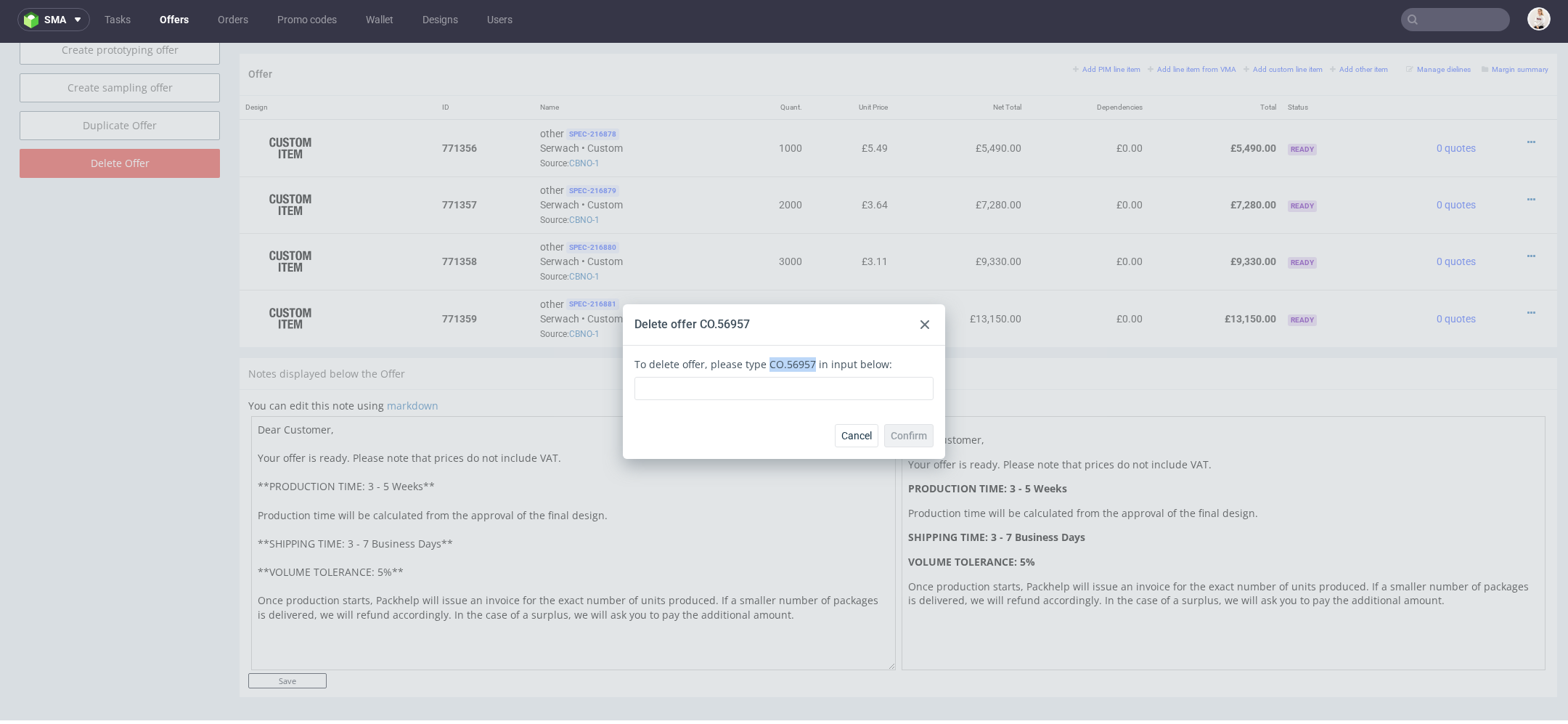
copy div "CO.56957"
click at [754, 395] on input "text" at bounding box center [784, 388] width 299 height 24
paste input "CO.56957"
type input "CO.56957"
click at [896, 434] on span "Confirm" at bounding box center [908, 435] width 36 height 10
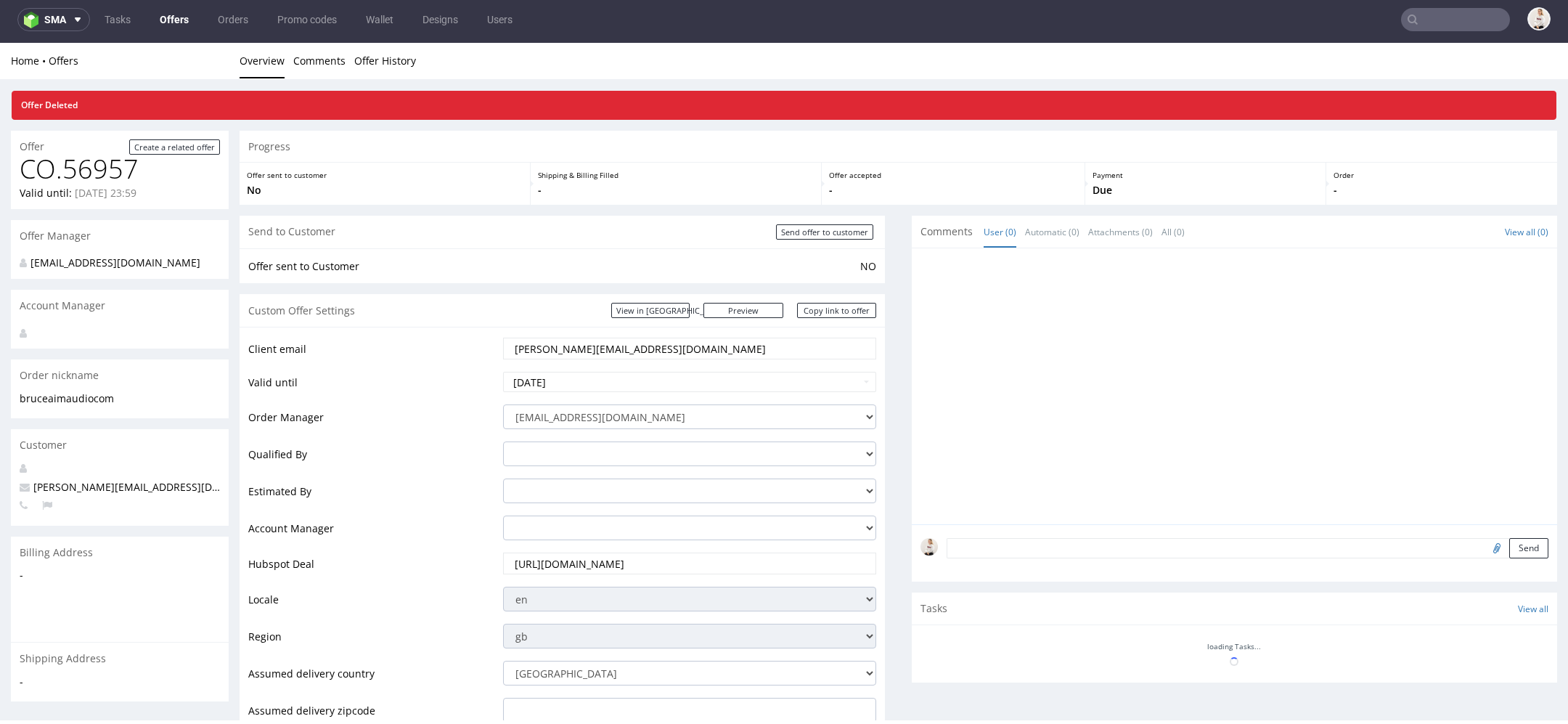
scroll to position [0, 0]
click at [180, 14] on link "Offers" at bounding box center [174, 19] width 46 height 24
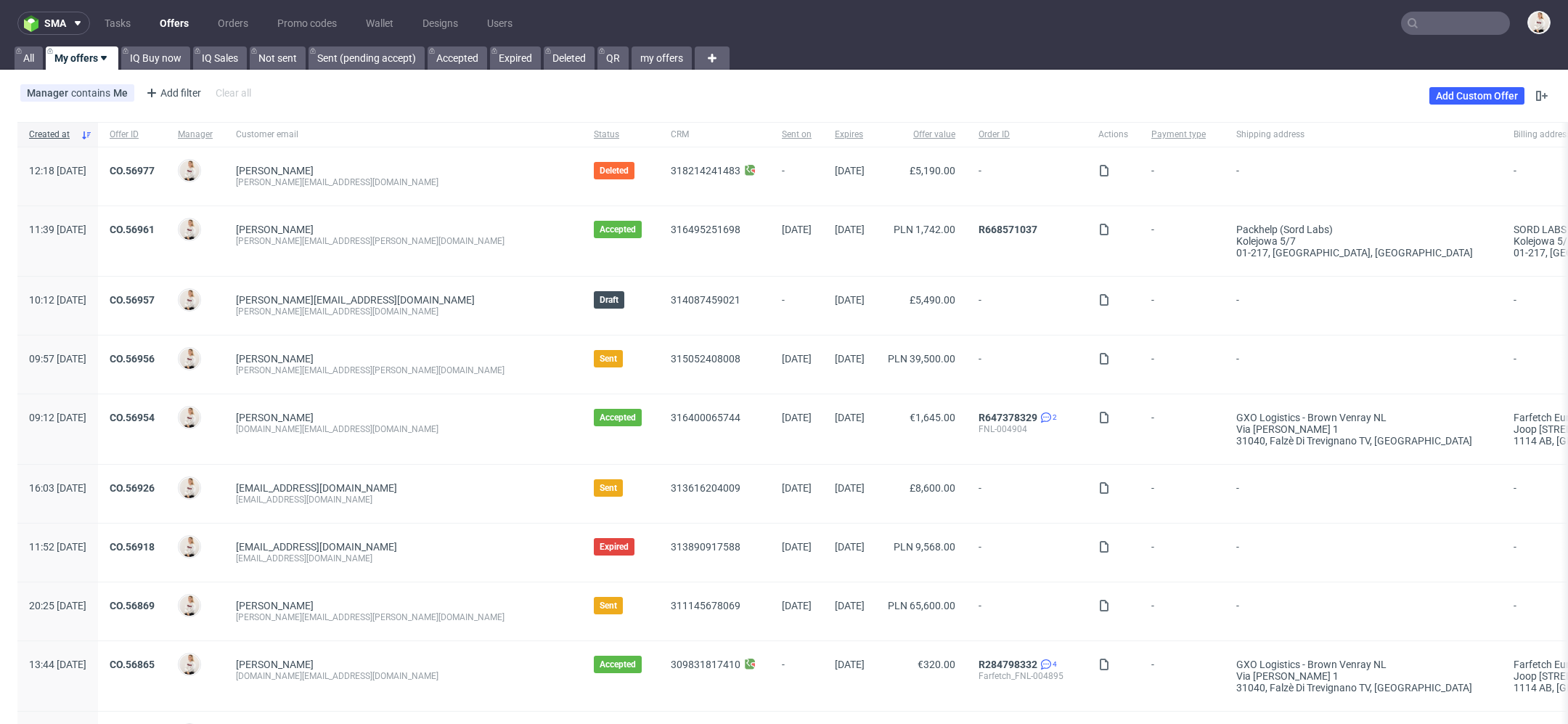
click at [178, 20] on link "Offers" at bounding box center [174, 23] width 46 height 24
click at [154, 353] on link "CO.56956" at bounding box center [132, 359] width 45 height 11
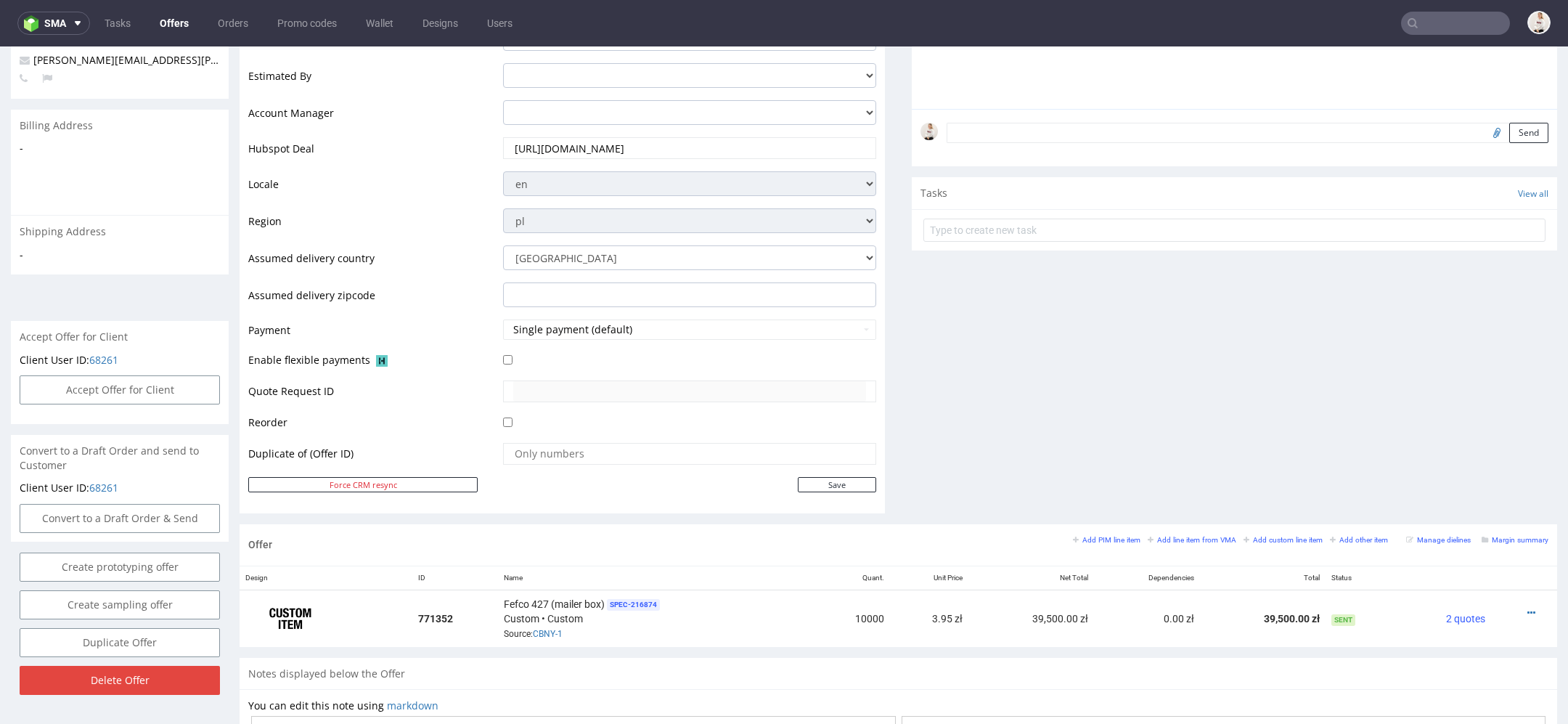
scroll to position [688, 0]
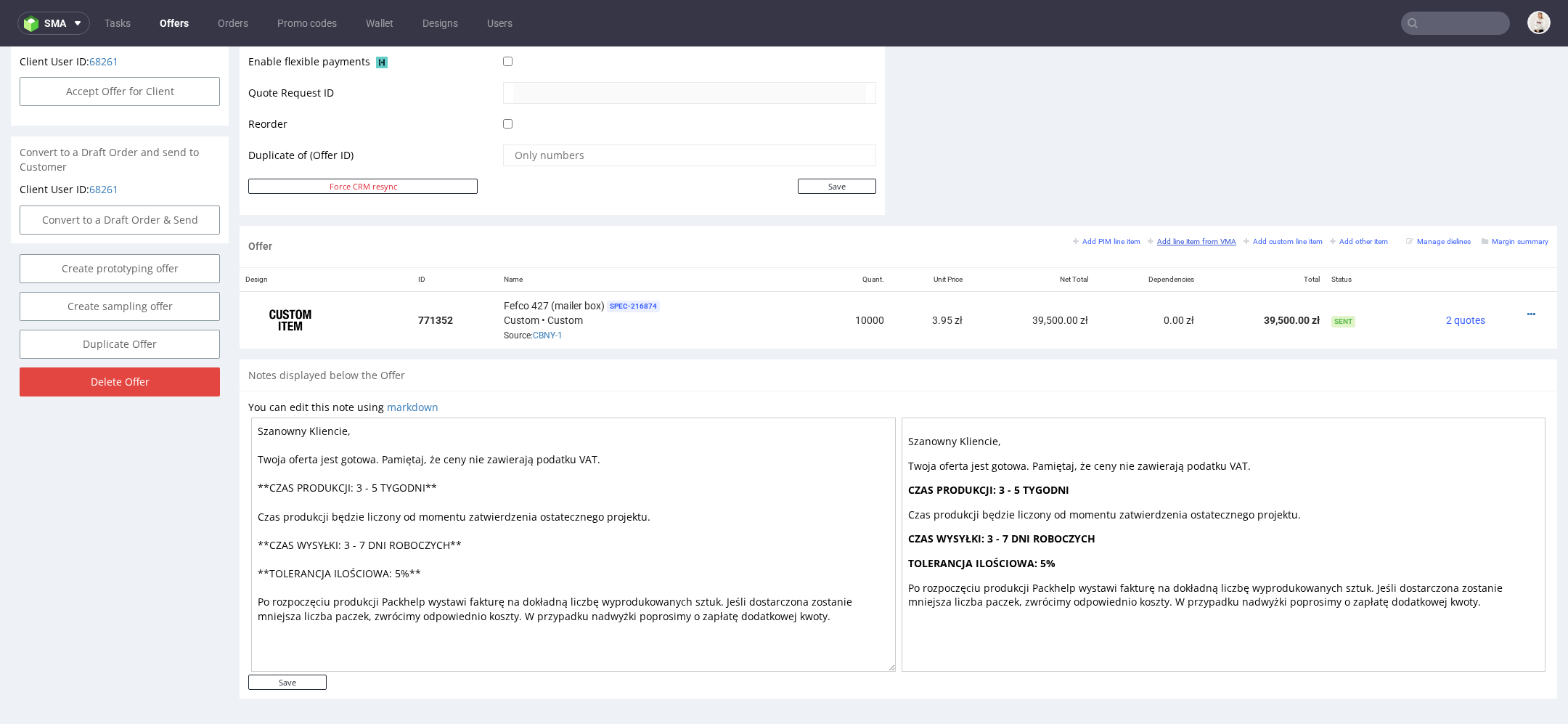
click at [1185, 238] on small "Add line item from VMA" at bounding box center [1192, 241] width 89 height 8
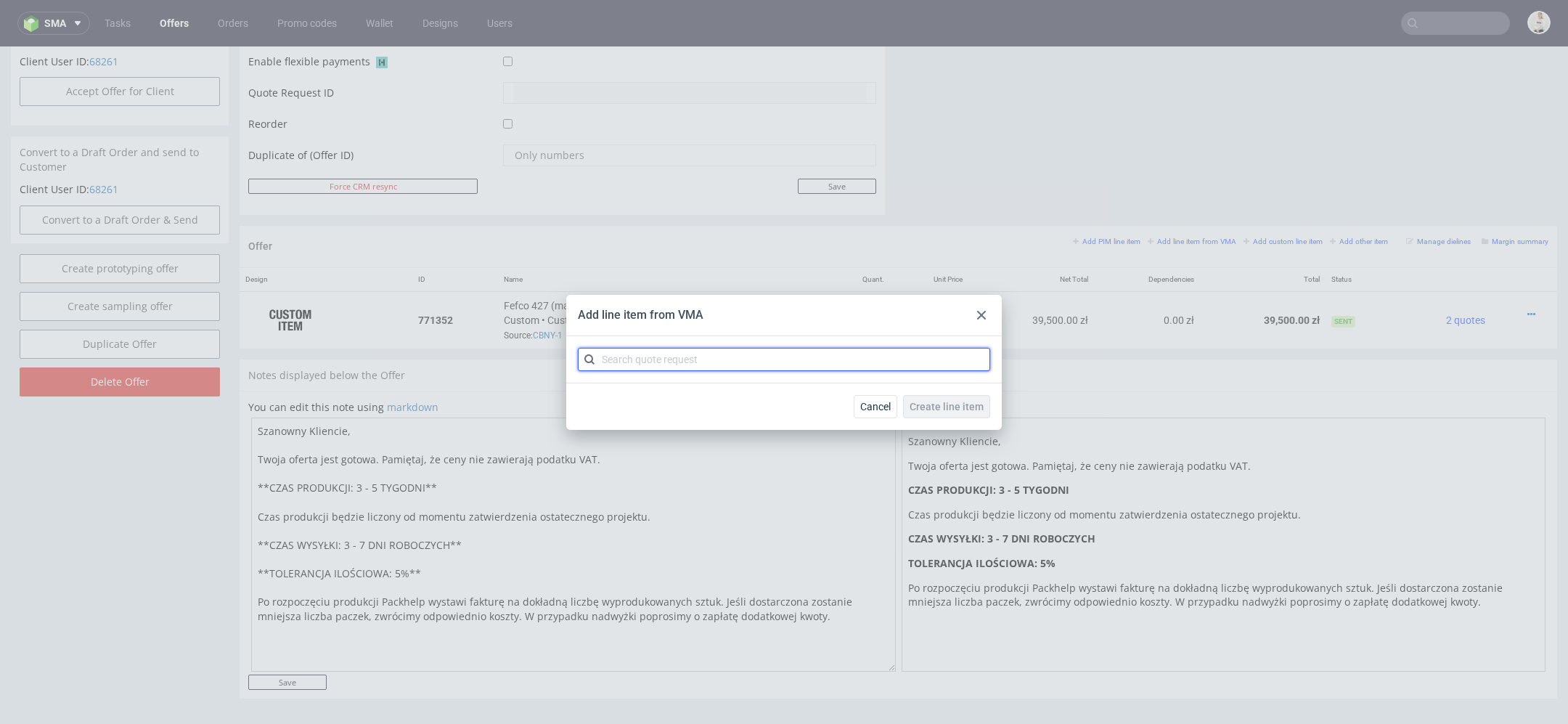
click at [710, 366] on input "text" at bounding box center [784, 359] width 413 height 24
paste input "CBNY"
type input "CBNY"
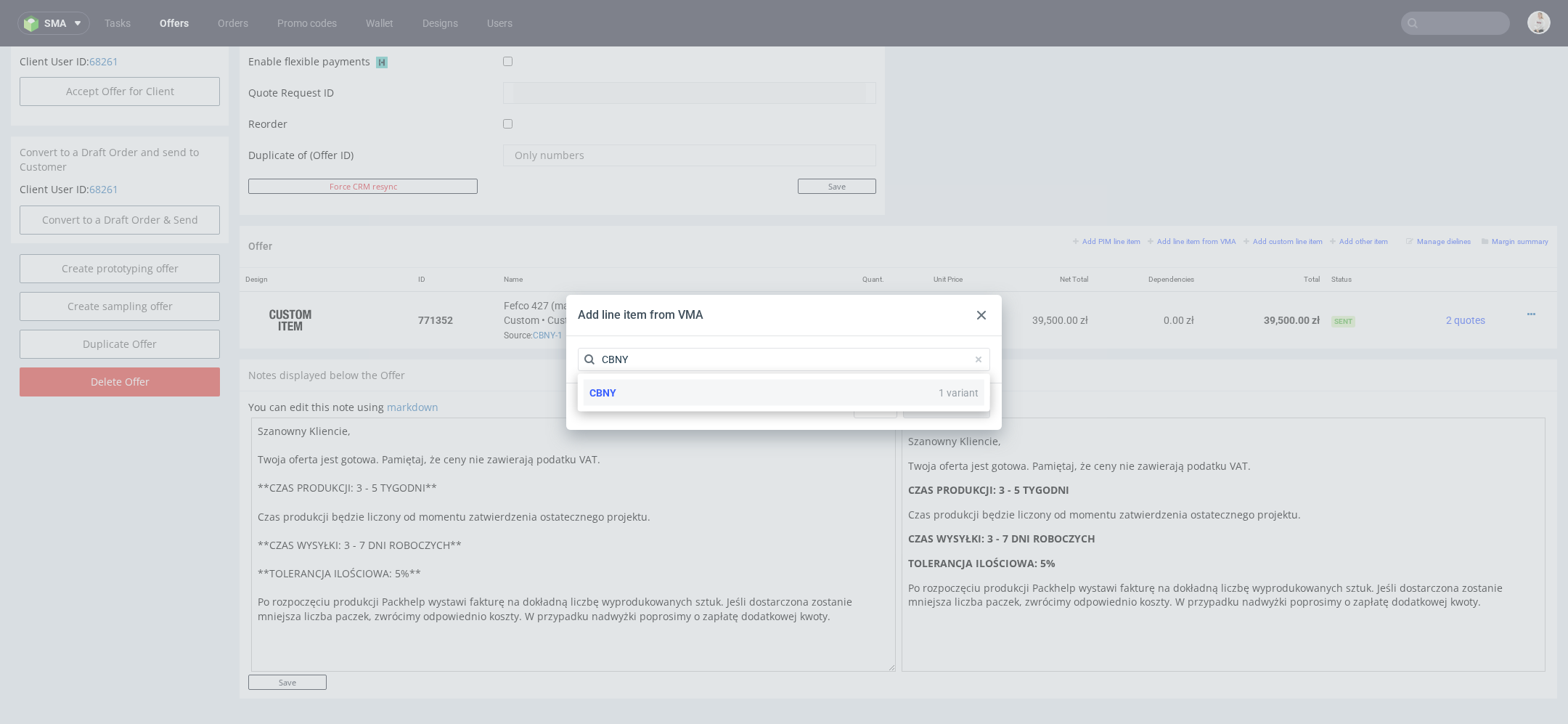
click at [701, 395] on div "CBNY 1 variant" at bounding box center [784, 393] width 400 height 26
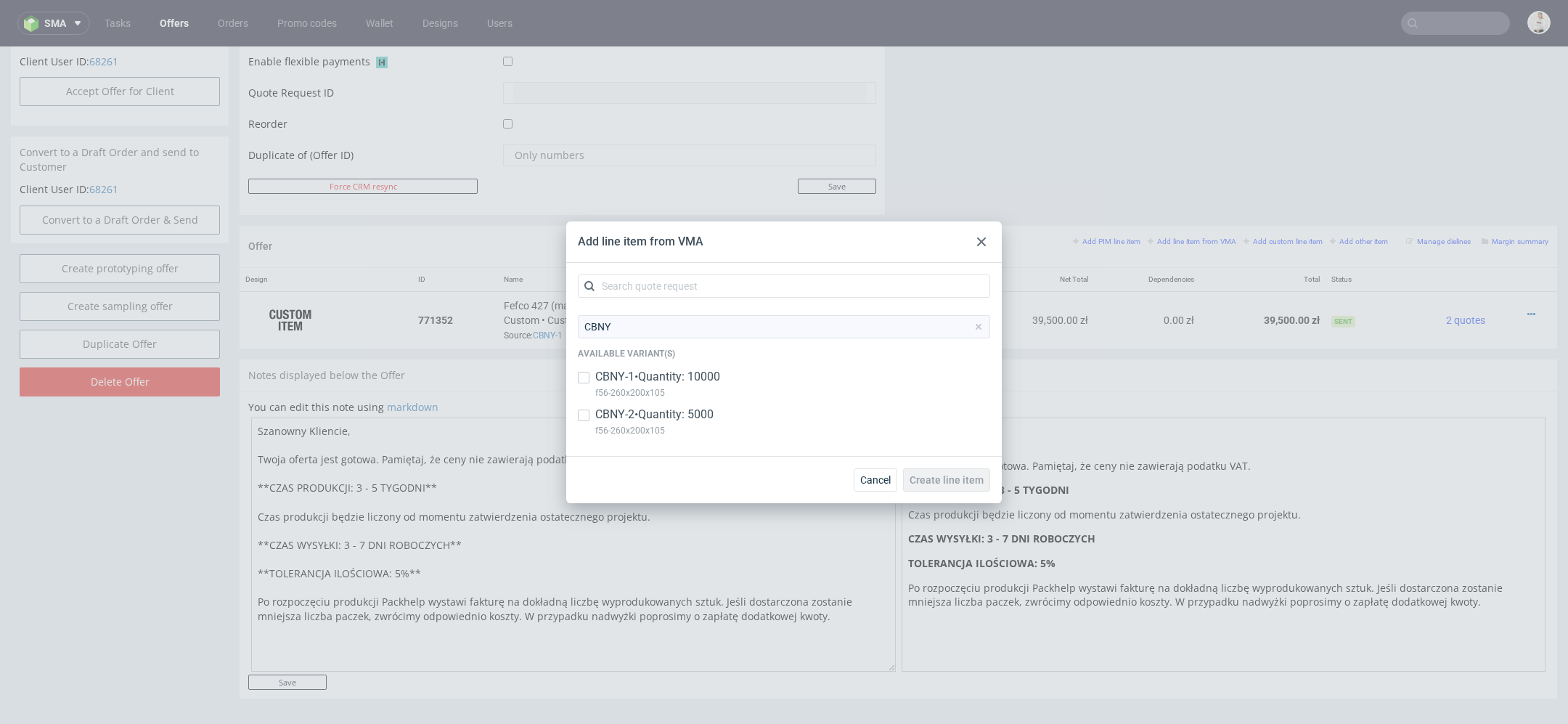
click at [702, 424] on p "f56-260x200x105" at bounding box center [654, 430] width 118 height 16
checkbox input "true"
click at [976, 476] on span "Create line item" at bounding box center [946, 480] width 74 height 10
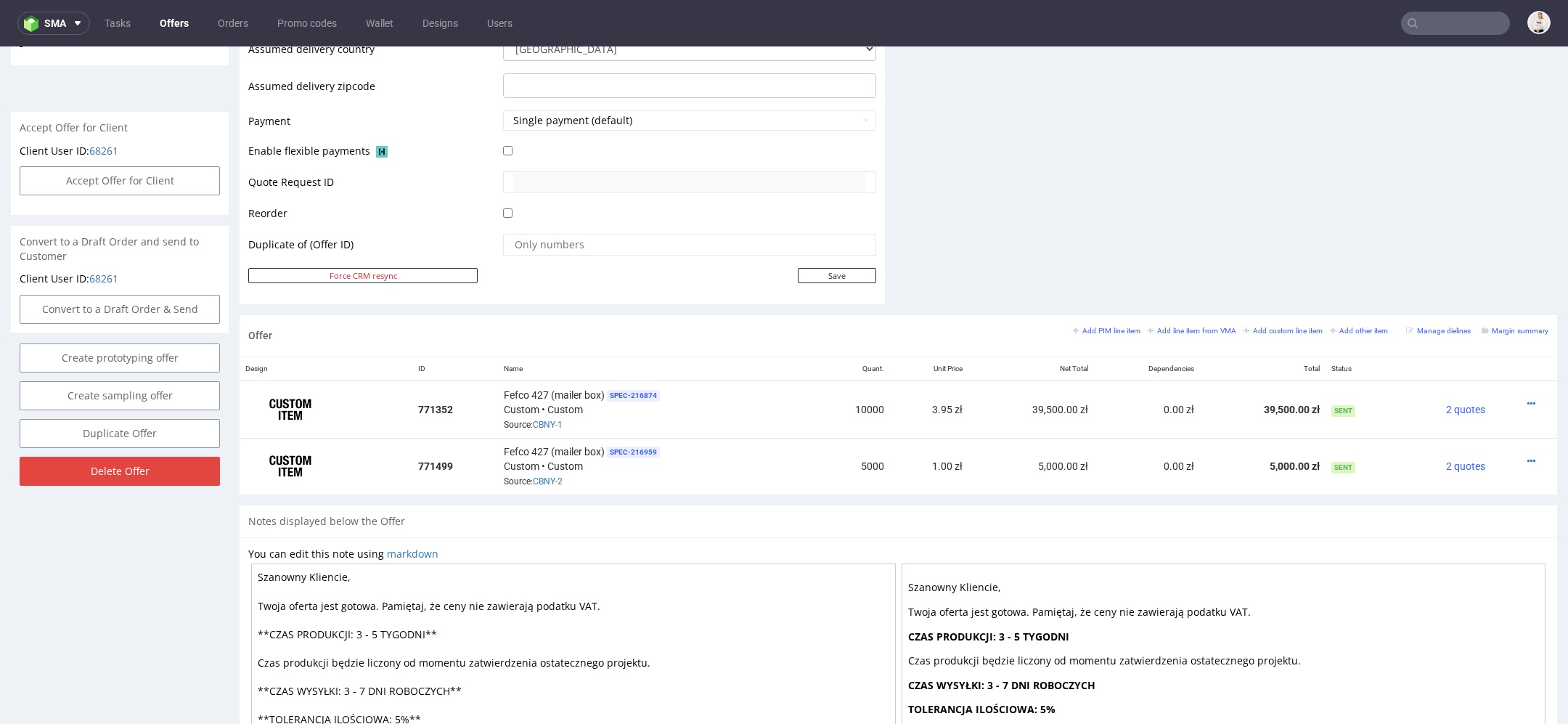
scroll to position [607, 0]
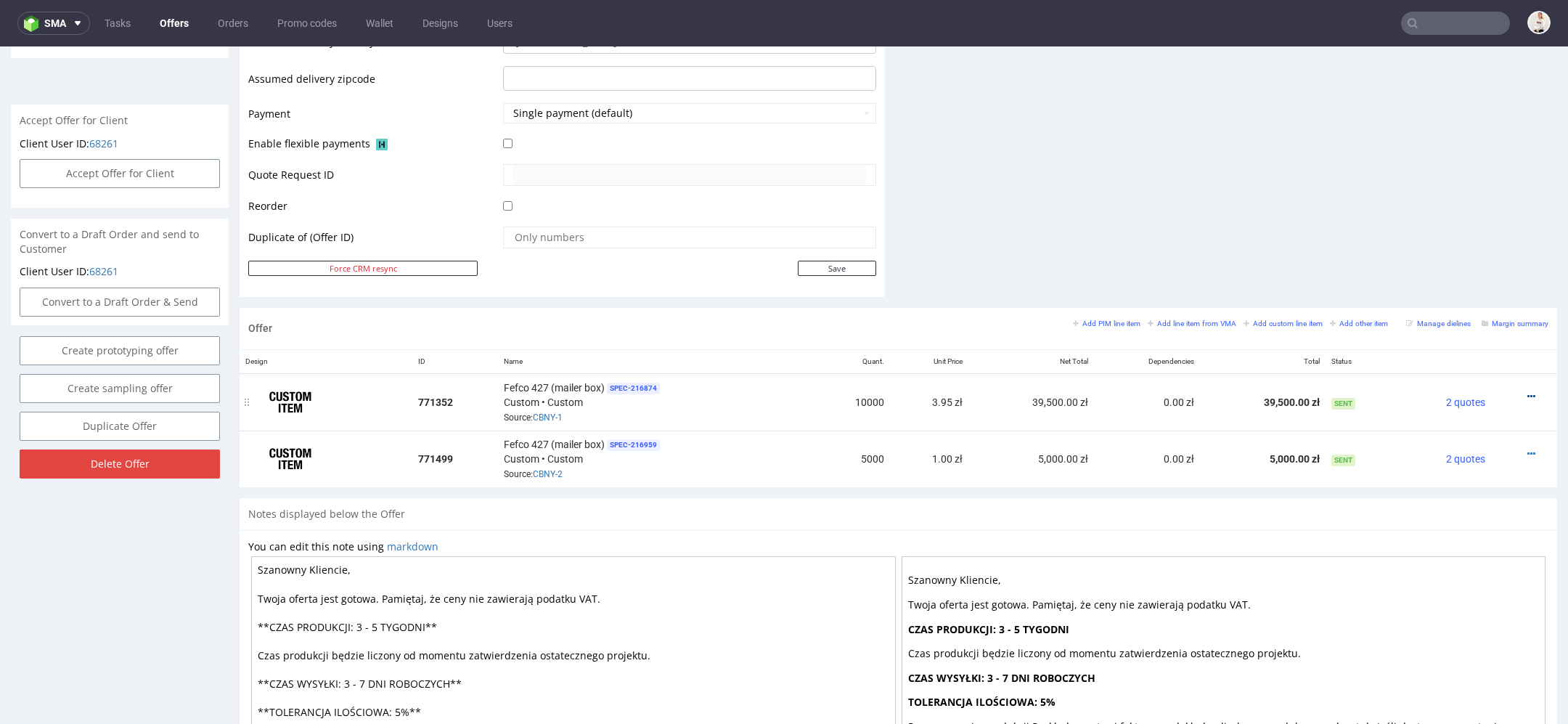
click at [1527, 391] on icon at bounding box center [1531, 396] width 8 height 10
click at [1454, 238] on span "Edit item price" at bounding box center [1465, 233] width 116 height 14
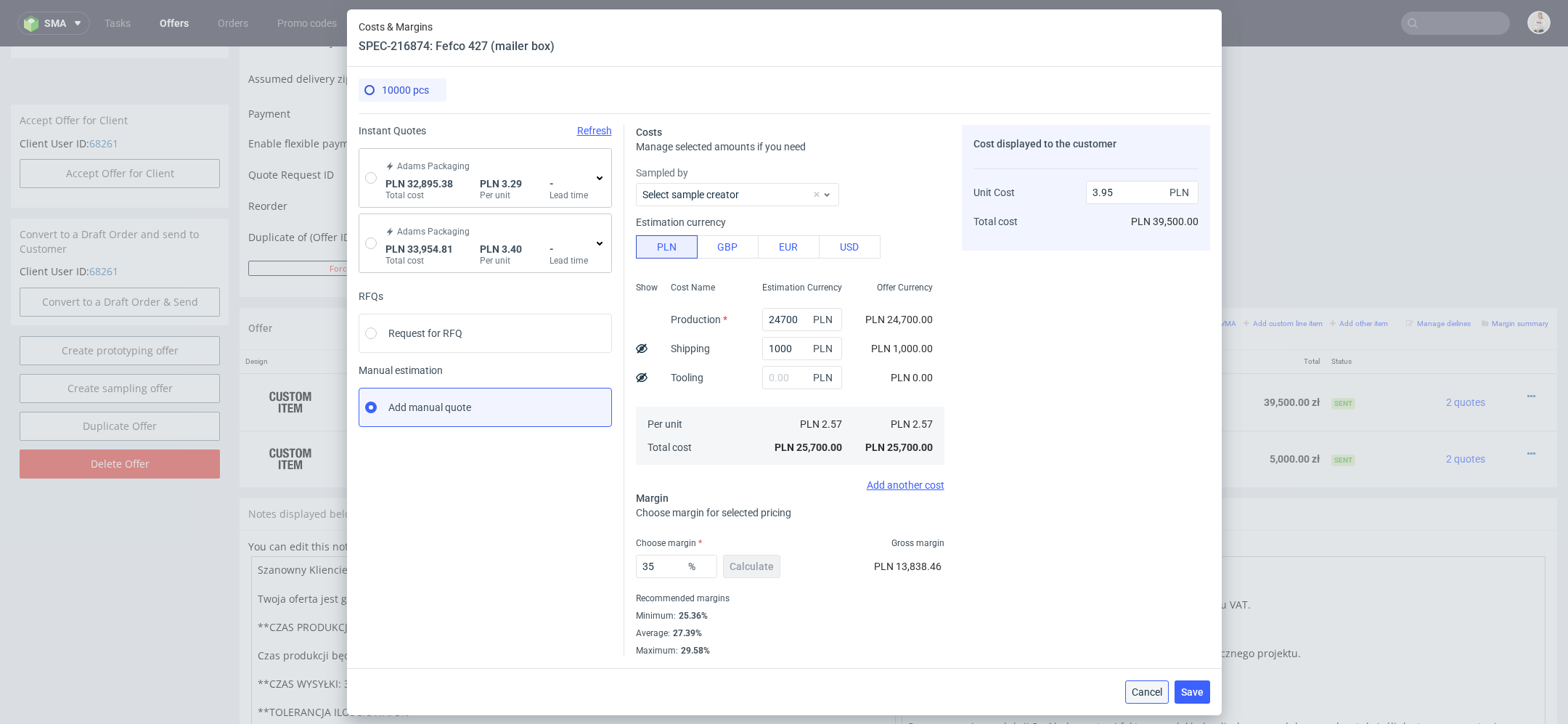
click at [1155, 697] on button "Cancel" at bounding box center [1147, 692] width 44 height 24
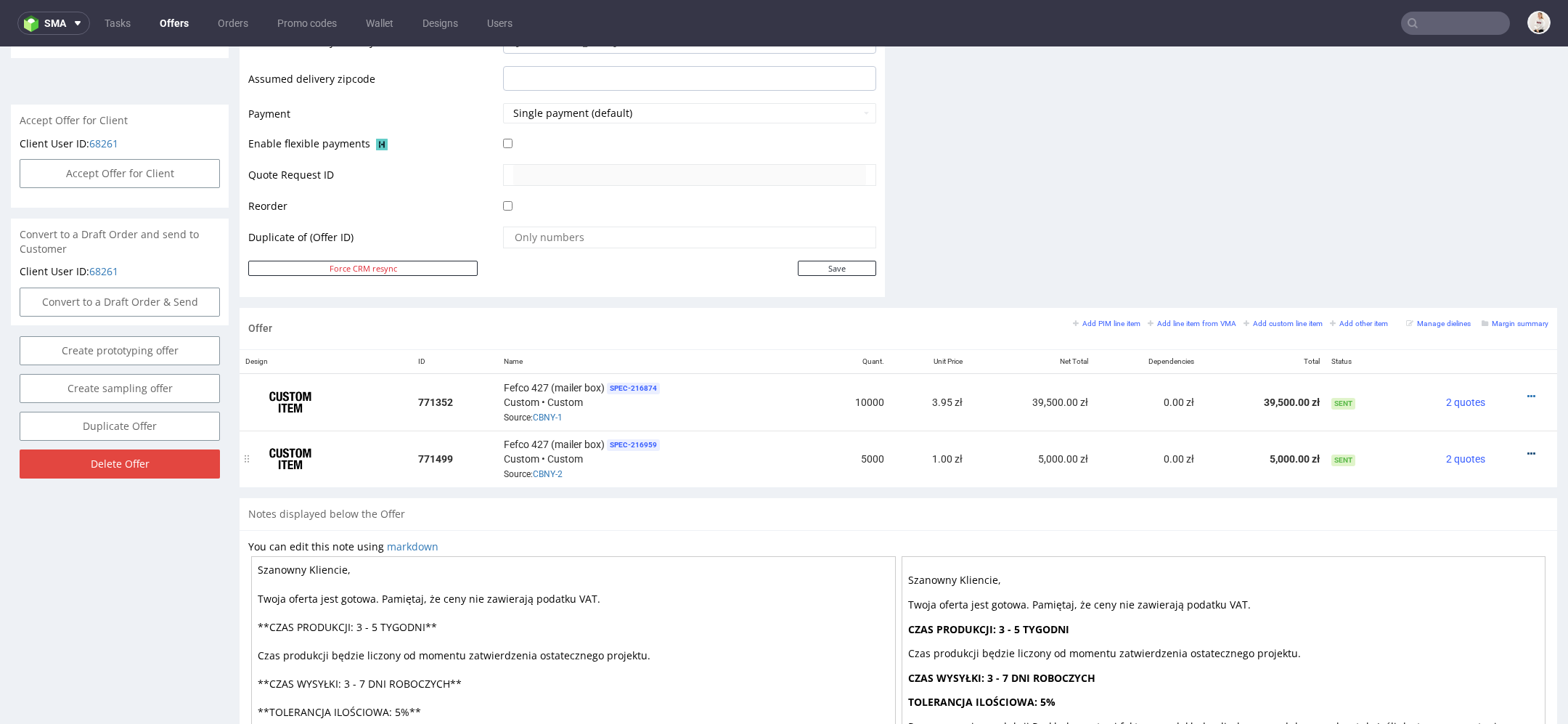
click at [1527, 449] on icon at bounding box center [1531, 453] width 8 height 10
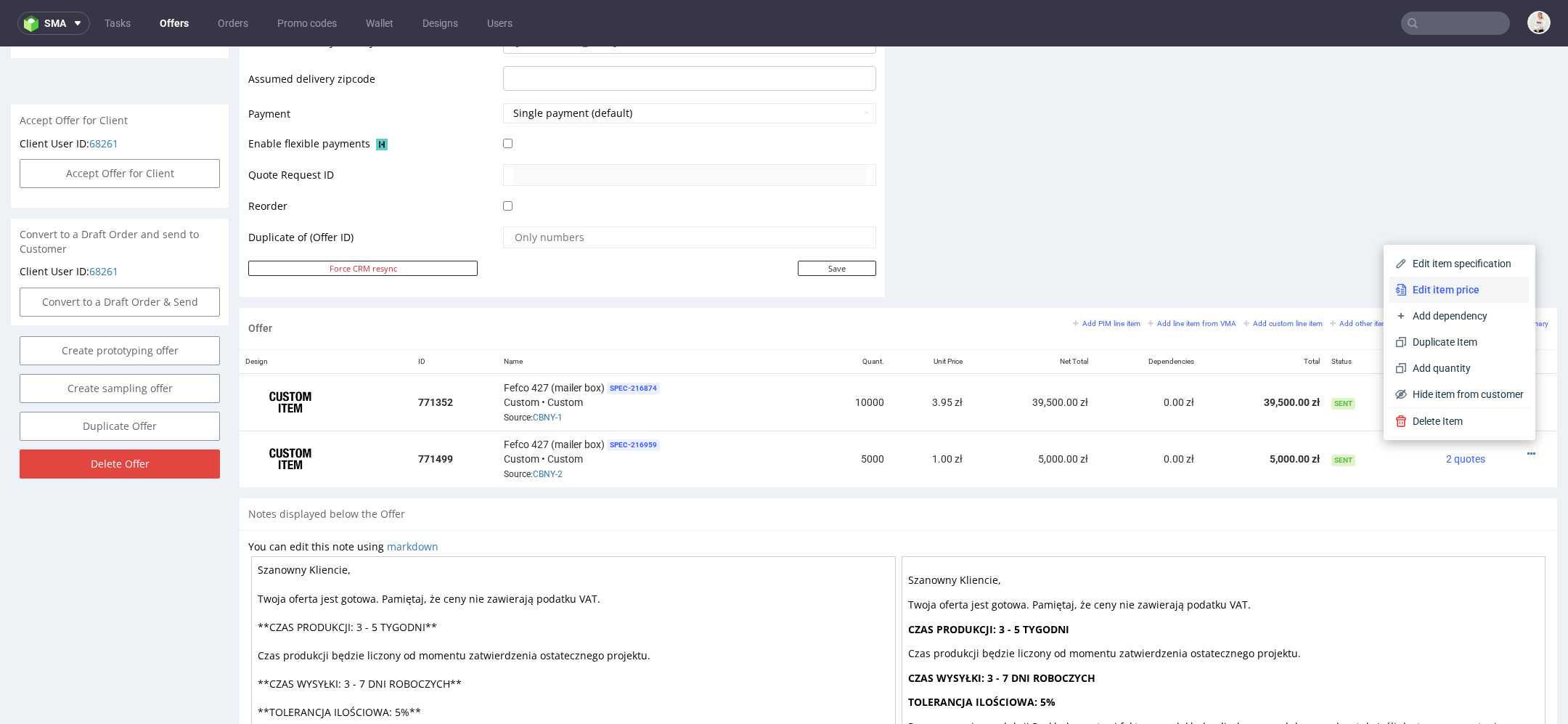
click at [1472, 288] on span "Edit item price" at bounding box center [1465, 289] width 116 height 14
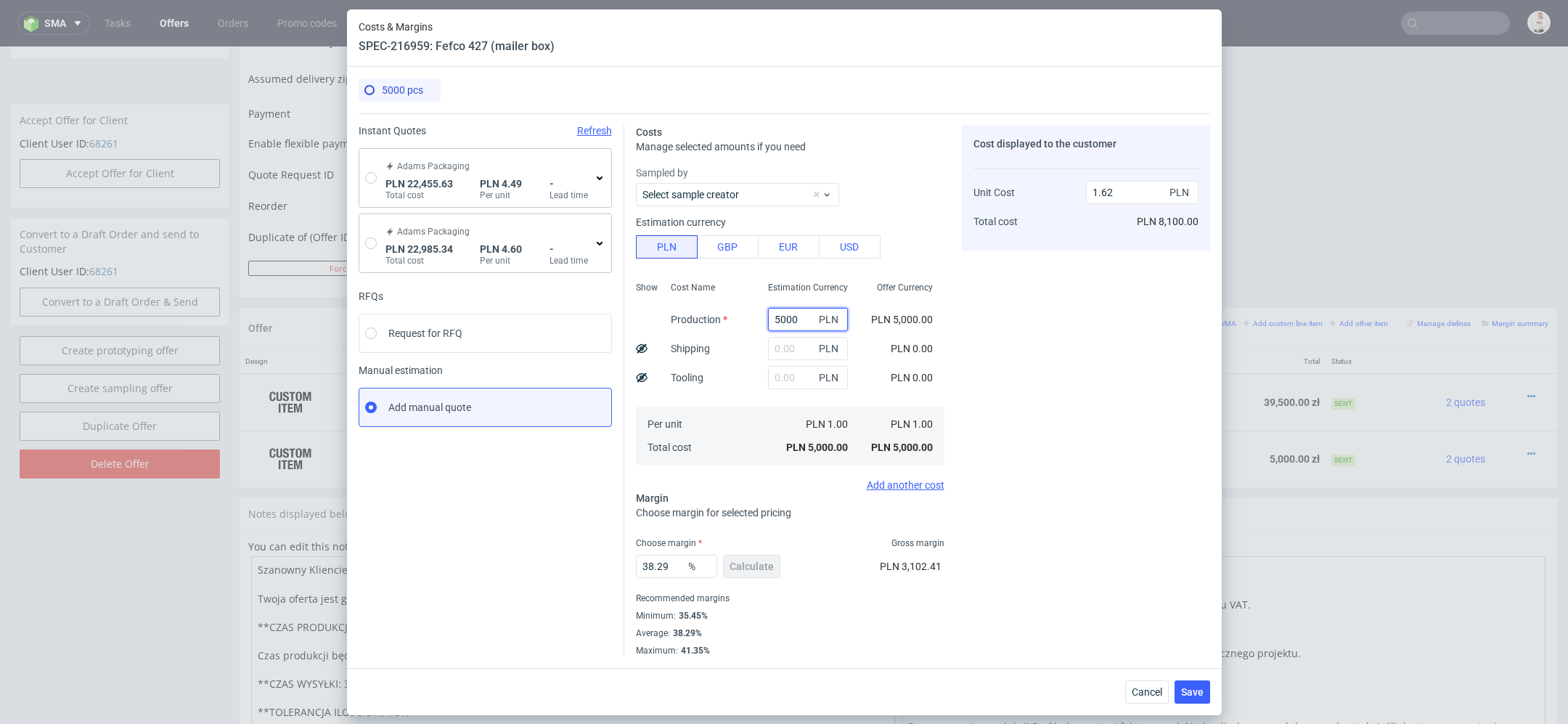
click at [790, 317] on input "5000" at bounding box center [808, 319] width 79 height 24
paste input "1335"
type input "13350"
click at [944, 282] on div "Costs Manage selected amounts if you need Sampled by Select sample creator Esti…" at bounding box center [917, 385] width 586 height 543
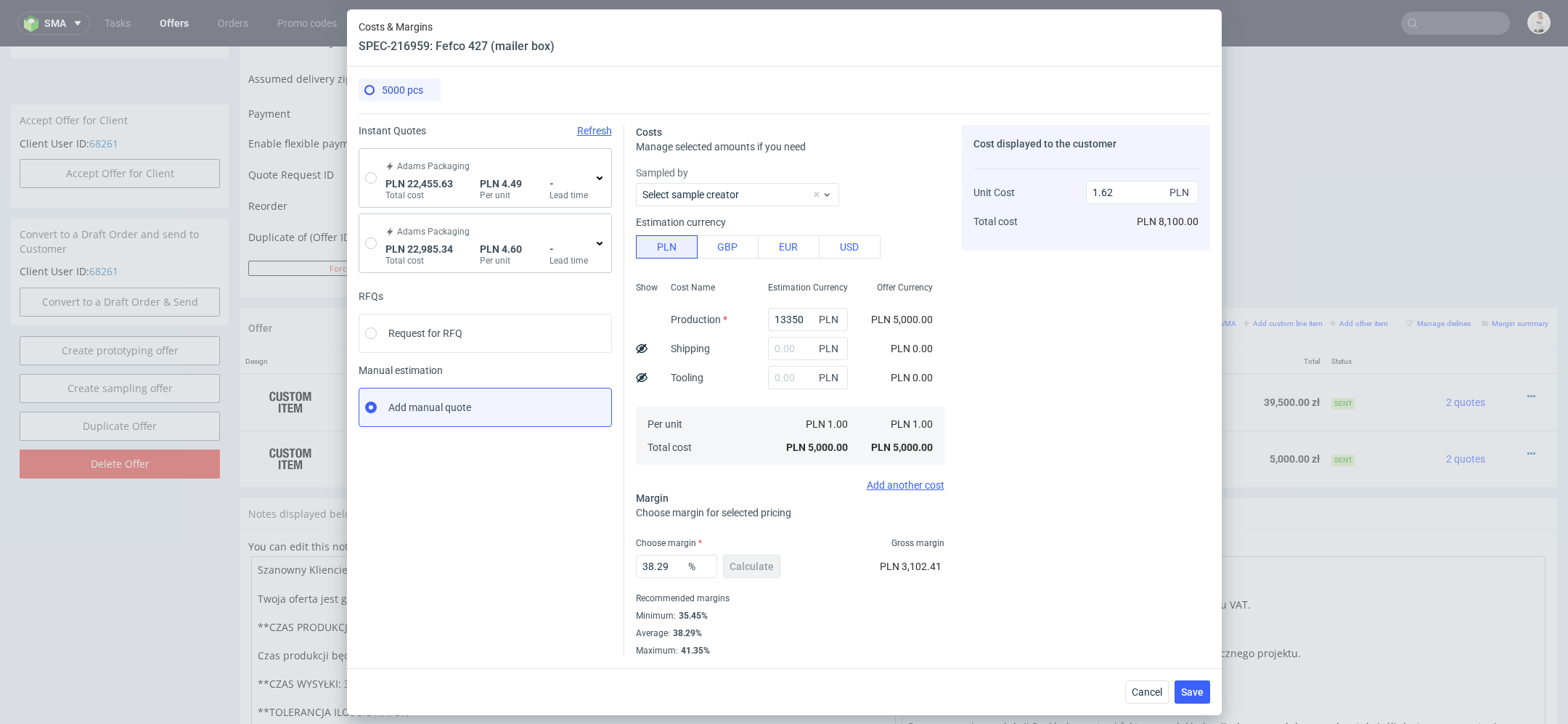
type input "4.33"
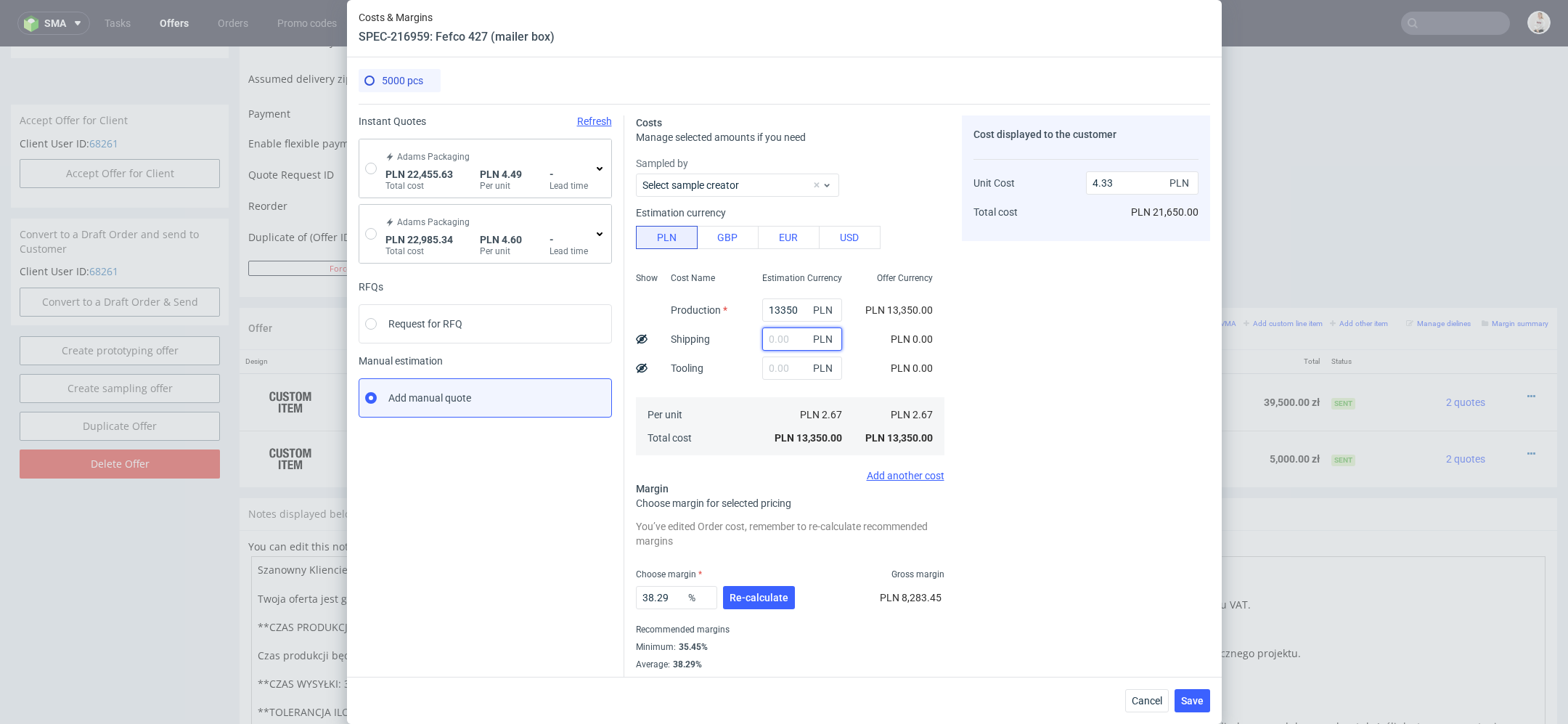
click at [787, 345] on input "text" at bounding box center [802, 339] width 79 height 24
type input "500"
type input "4.49"
click at [1017, 301] on div "Cost displayed to the customer Unit Cost Total cost 4.49 PLN PLN 22,450.00" at bounding box center [1085, 401] width 248 height 572
click at [777, 338] on input "500" at bounding box center [802, 339] width 79 height 24
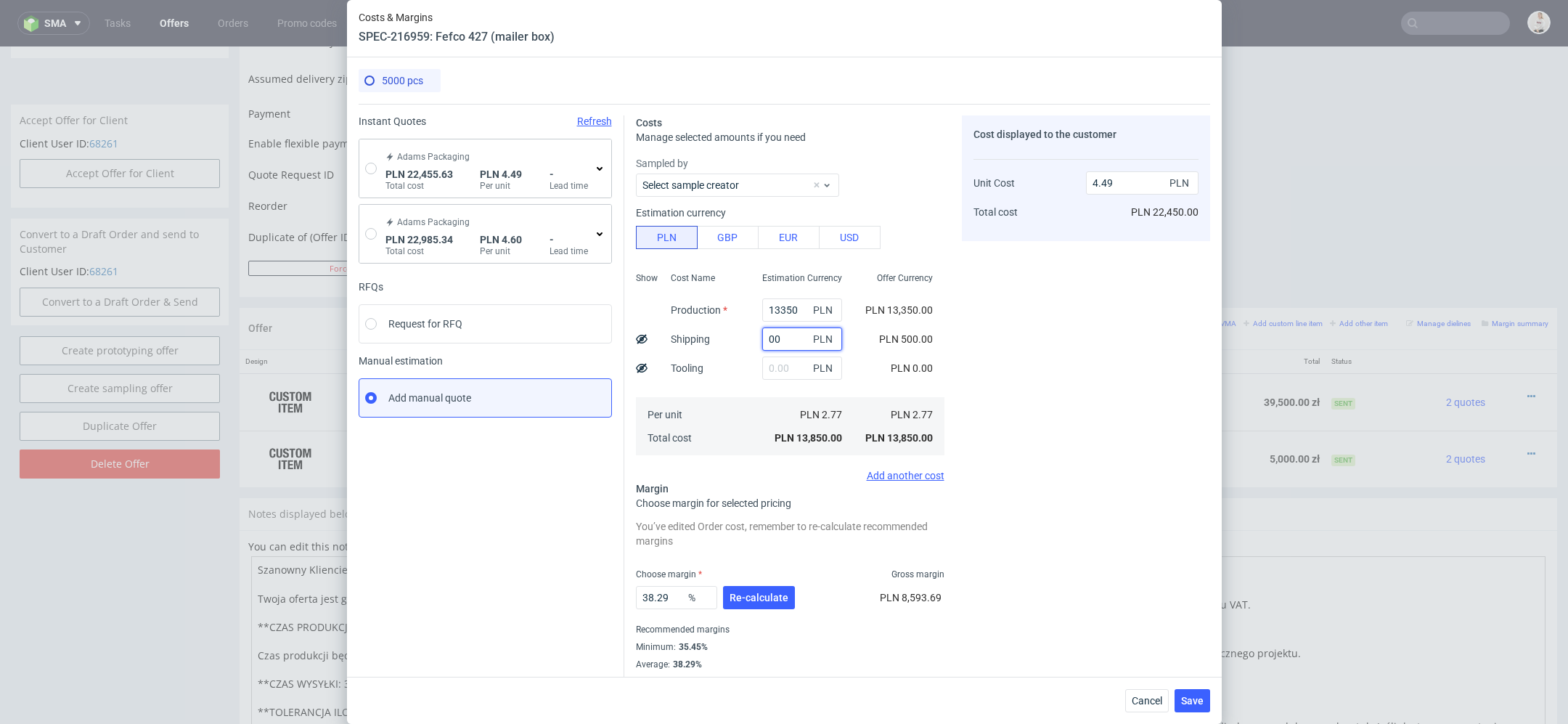
type input "600"
type input "4.52"
type input "600"
click at [1263, 364] on div "Costs & Margins SPEC-216959: Fefco 427 (mailer box) 5000 pcs Instant Quotes Ref…" at bounding box center [784, 362] width 1568 height 724
click at [783, 601] on span "Re-calculate" at bounding box center [759, 597] width 59 height 10
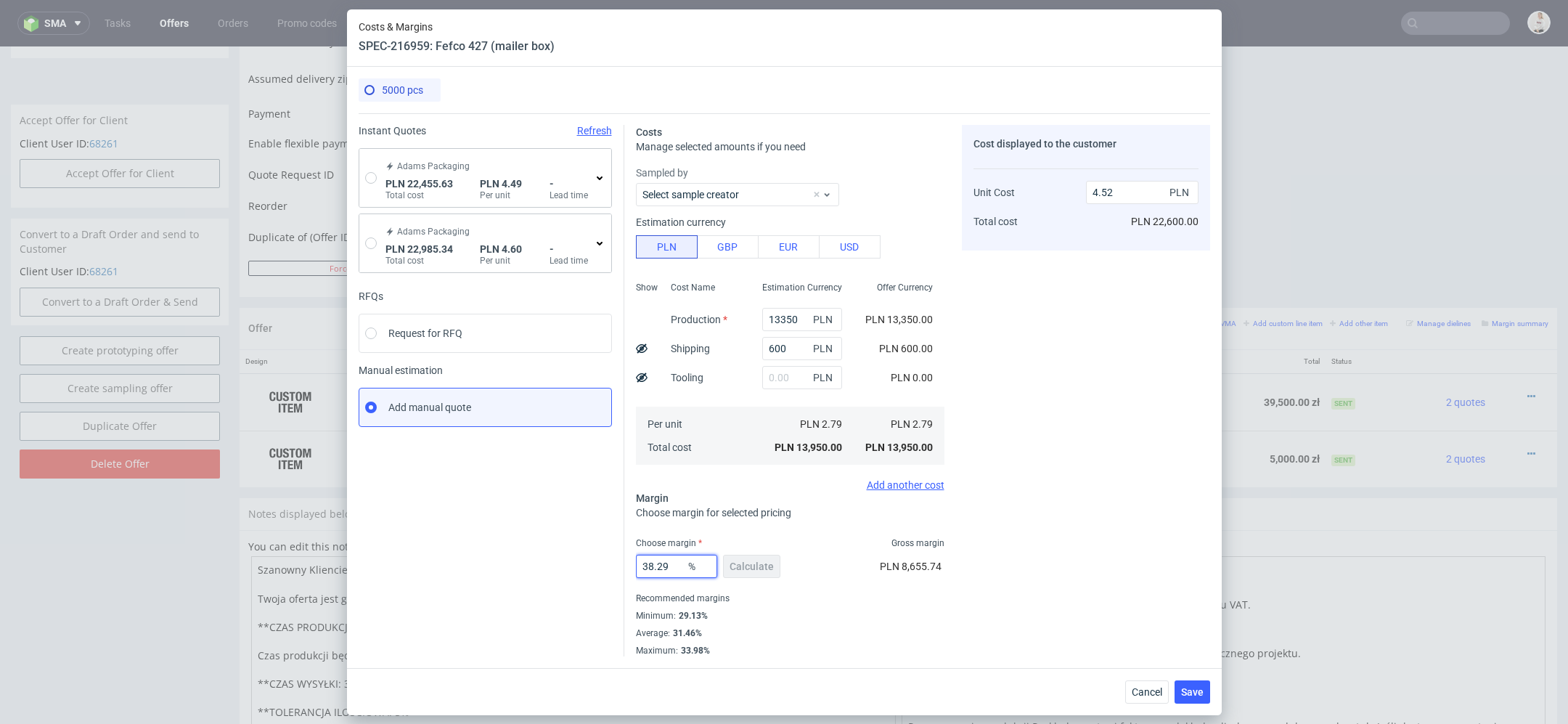
drag, startPoint x: 678, startPoint y: 566, endPoint x: 426, endPoint y: 566, distance: 252.0
click at [426, 566] on div "Instant Quotes Refresh [PERSON_NAME] Packaging PLN 22,455.63 Total cost PLN 4.4…" at bounding box center [784, 385] width 852 height 543
type input "40"
type input "4.65"
type input "40"
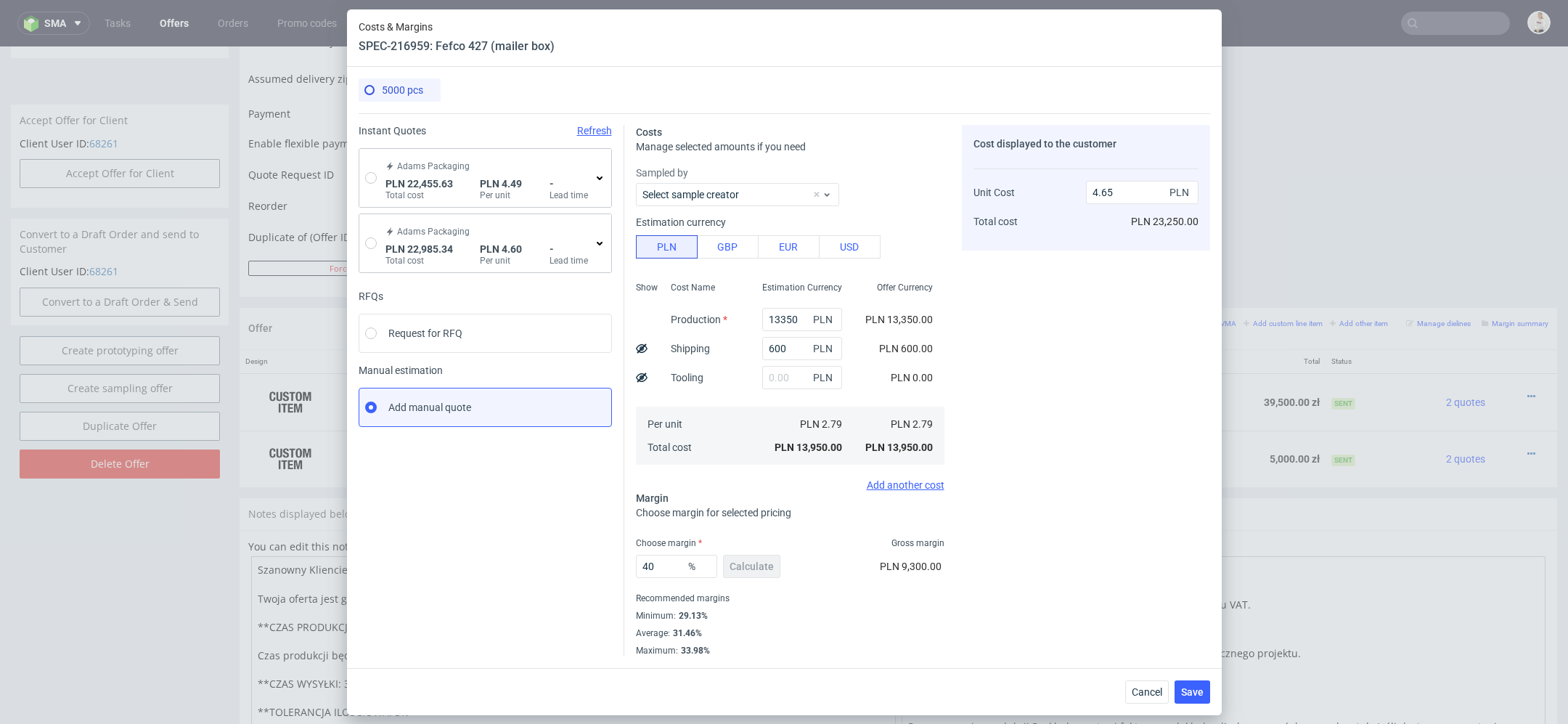
click at [908, 592] on div "Recommended margins" at bounding box center [790, 598] width 308 height 17
click at [1193, 694] on span "Save" at bounding box center [1192, 692] width 23 height 10
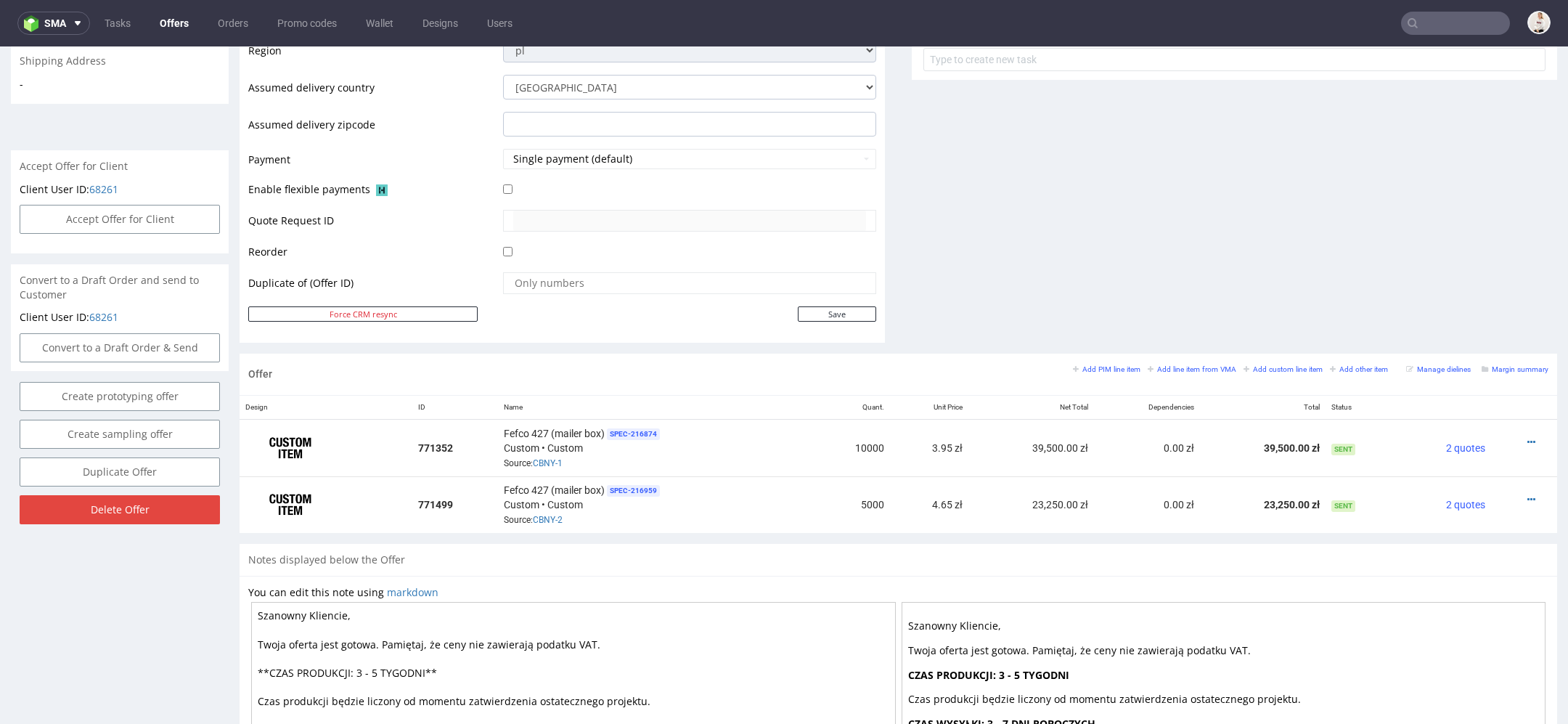
scroll to position [0, 0]
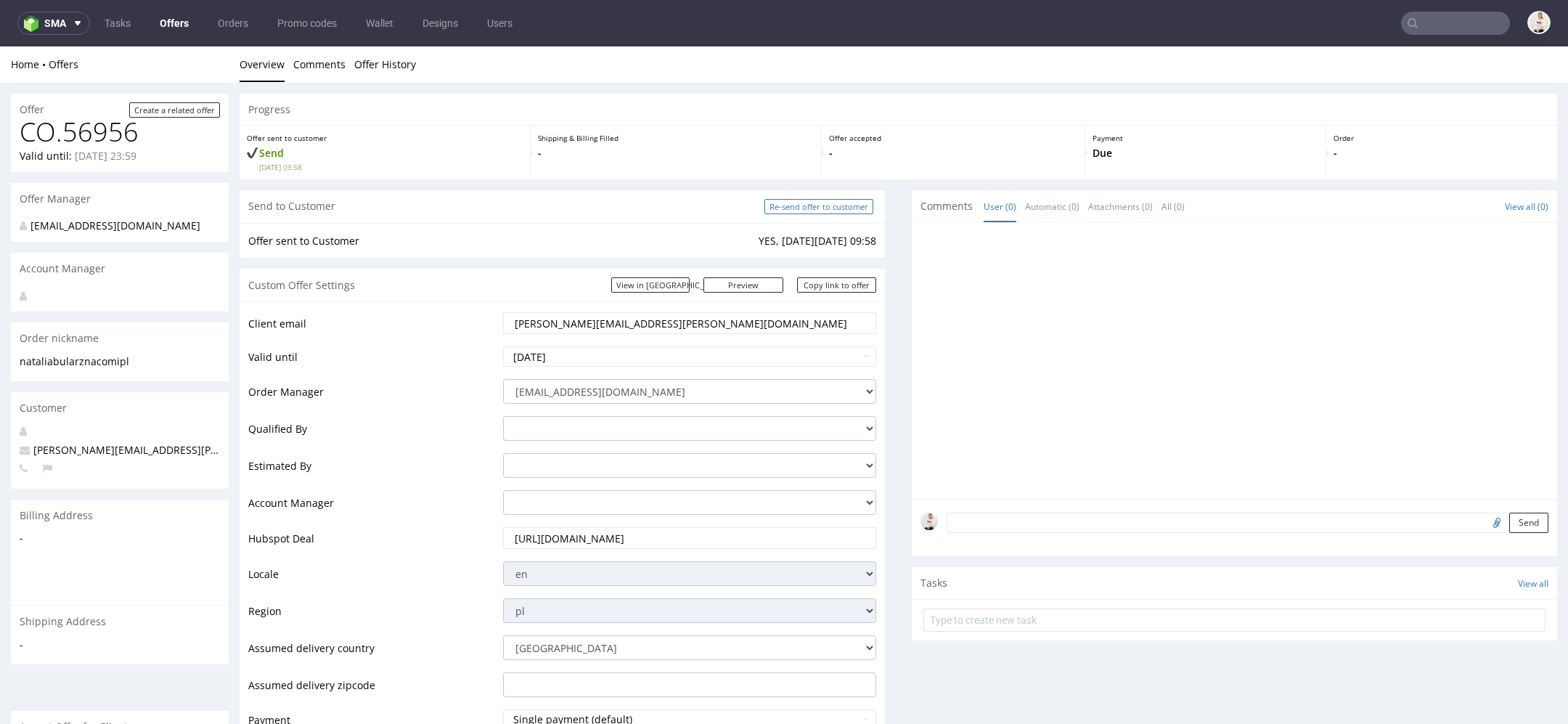
click at [817, 206] on input "Re-send offer to customer" at bounding box center [819, 206] width 109 height 15
type input "In progress..."
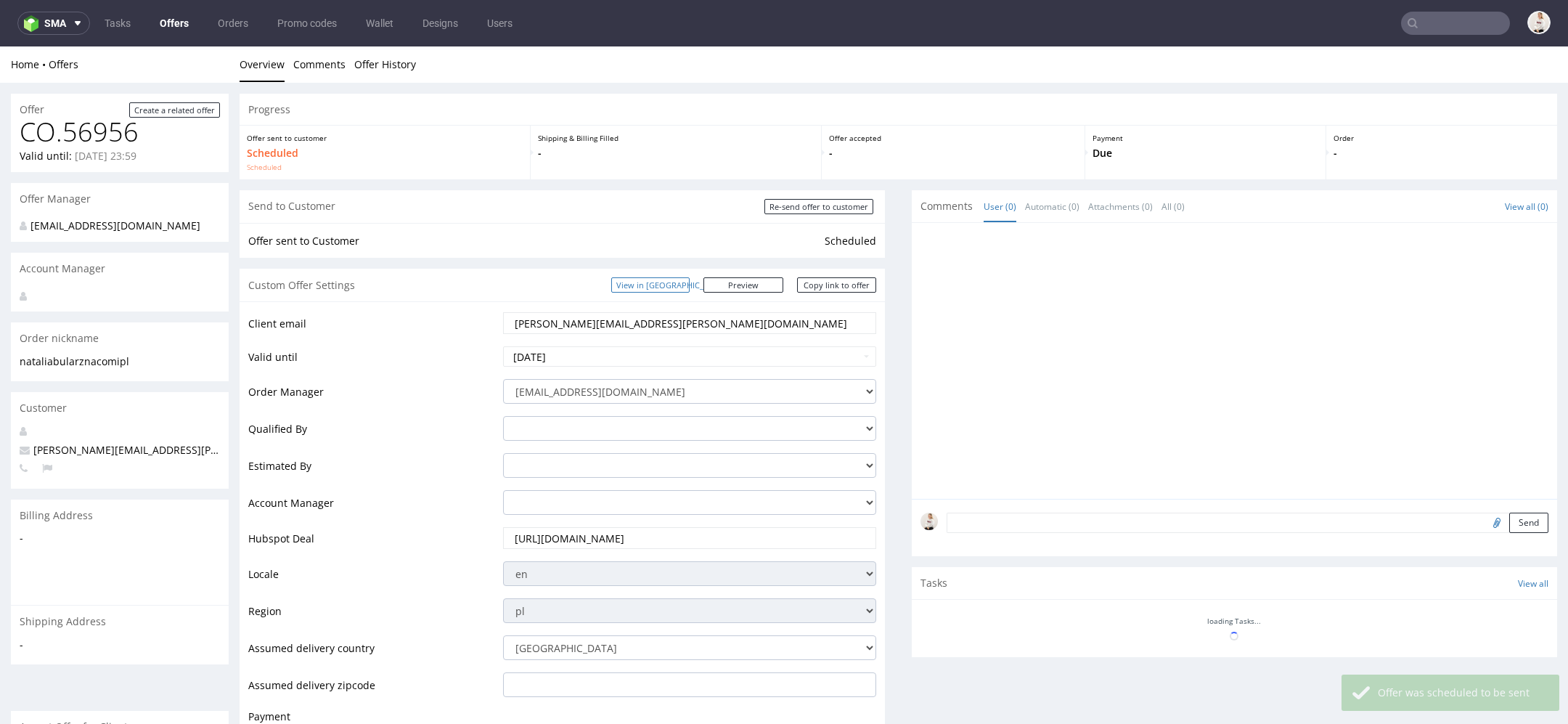
click at [851, 289] on link "Copy link to offer" at bounding box center [837, 285] width 79 height 15
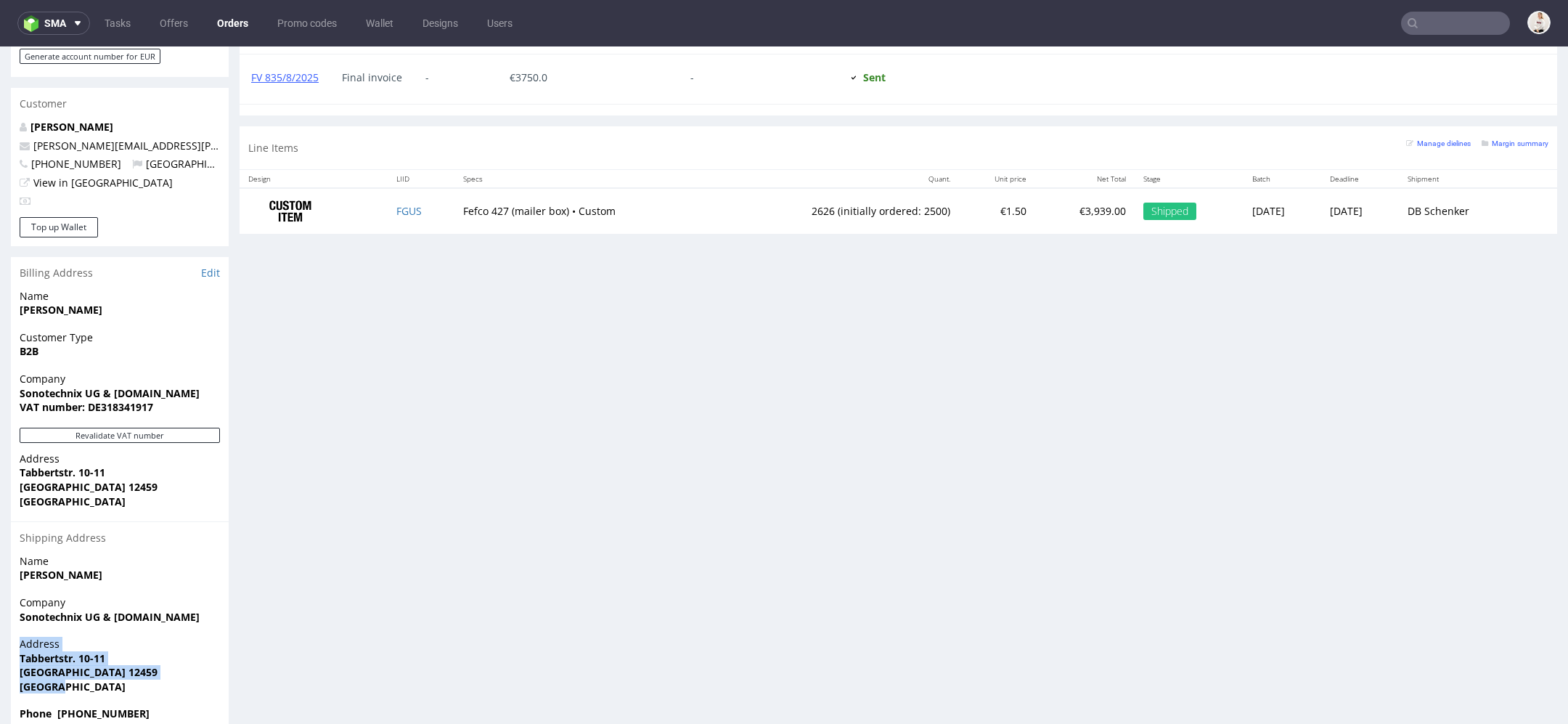
scroll to position [18, 0]
